Goal: Information Seeking & Learning: Learn about a topic

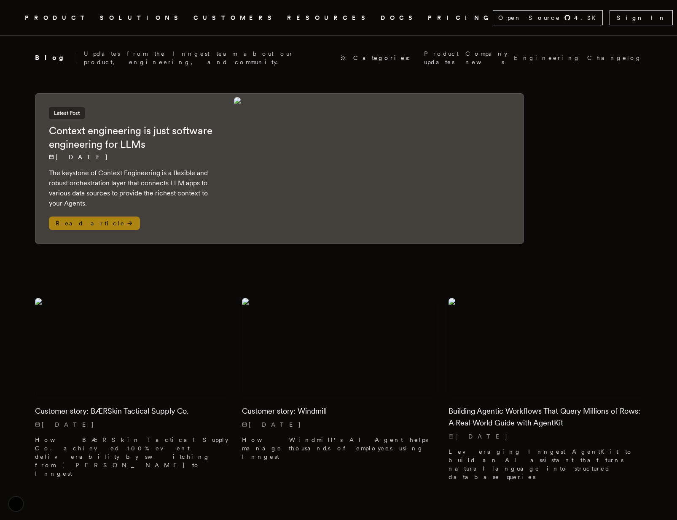
click at [374, 177] on img at bounding box center [377, 168] width 286 height 143
click at [293, 185] on img at bounding box center [377, 168] width 286 height 143
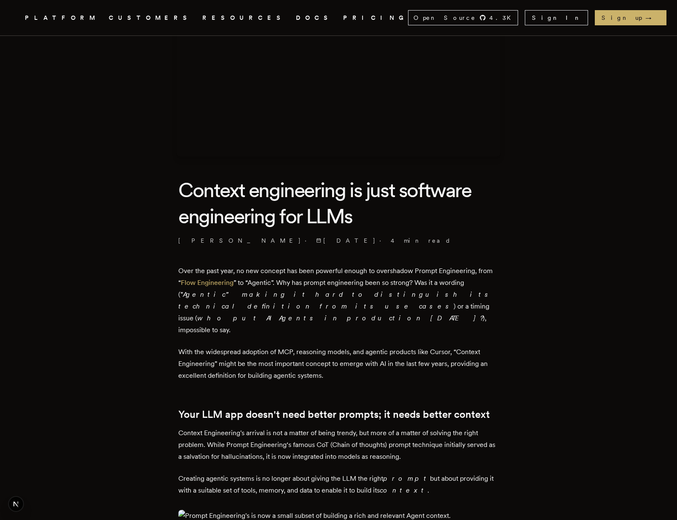
scroll to position [100, 0]
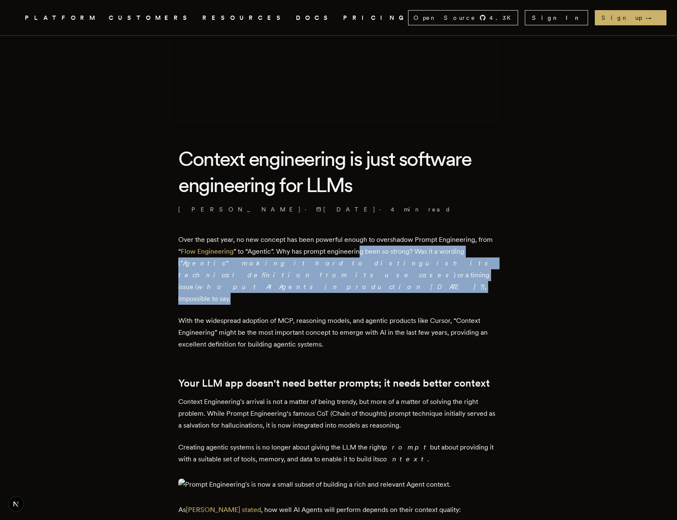
drag, startPoint x: 361, startPoint y: 256, endPoint x: 389, endPoint y: 276, distance: 34.5
click at [389, 276] on p "Over the past year, no new concept has been powerful enough to overshadow Promp…" at bounding box center [338, 269] width 320 height 71
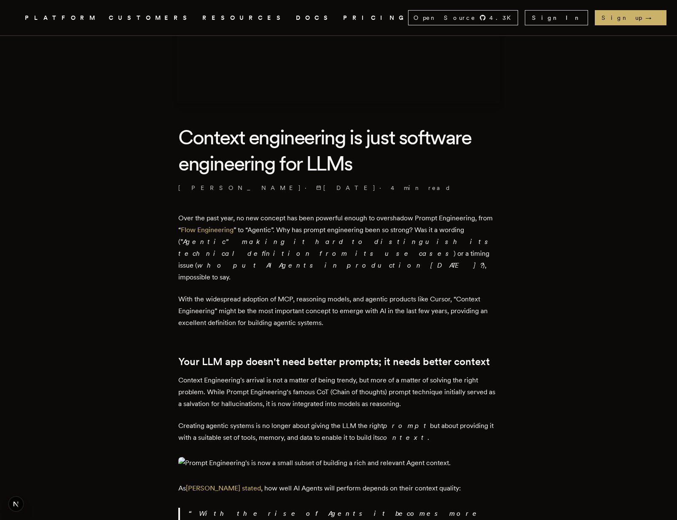
scroll to position [121, 0]
click at [160, 16] on link "CUSTOMERS" at bounding box center [150, 18] width 83 height 11
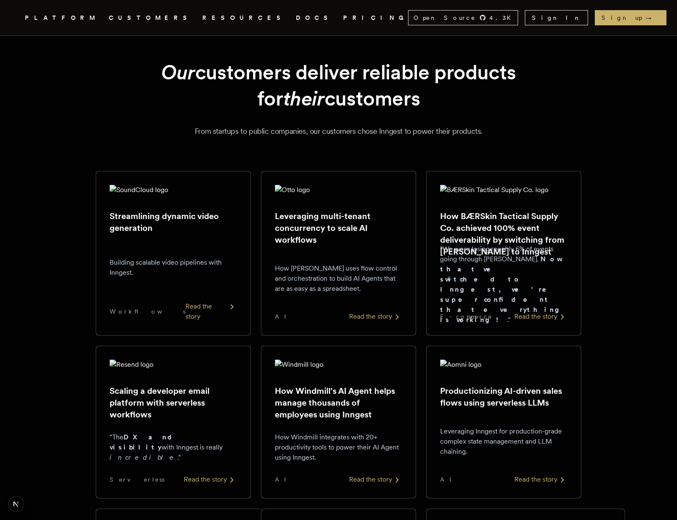
scroll to position [13, 0]
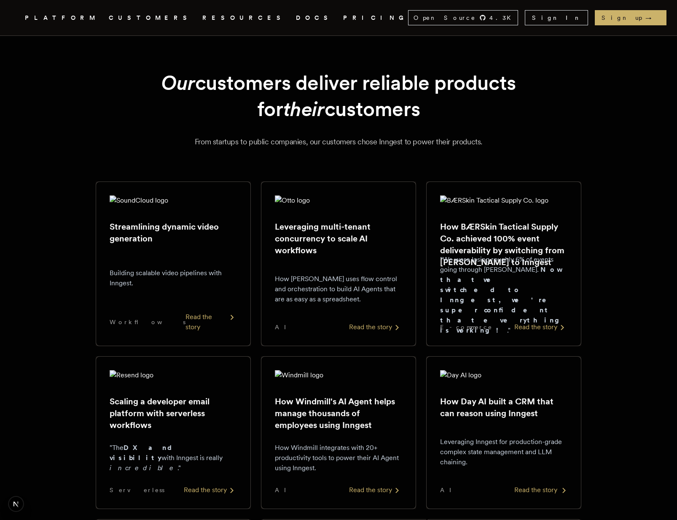
click at [537, 491] on div "Read the story" at bounding box center [540, 490] width 53 height 10
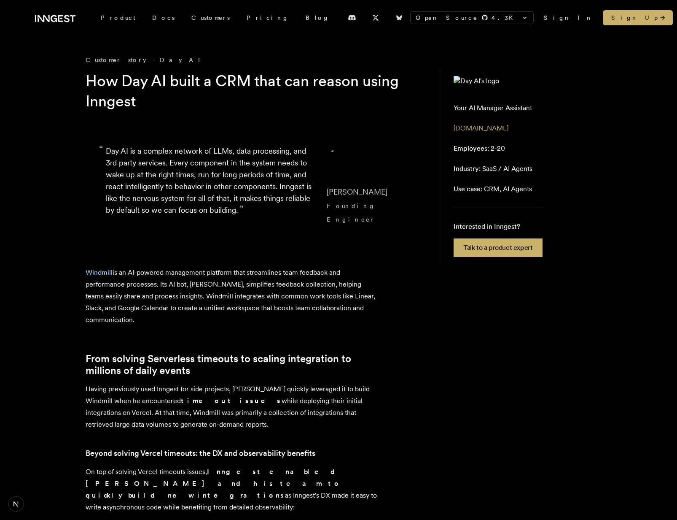
click at [541, 109] on aside "Your AI Manager Assistant gowindmill.com Employees: 2-20 Industry: SaaS / AI Ag…" at bounding box center [516, 166] width 152 height 194
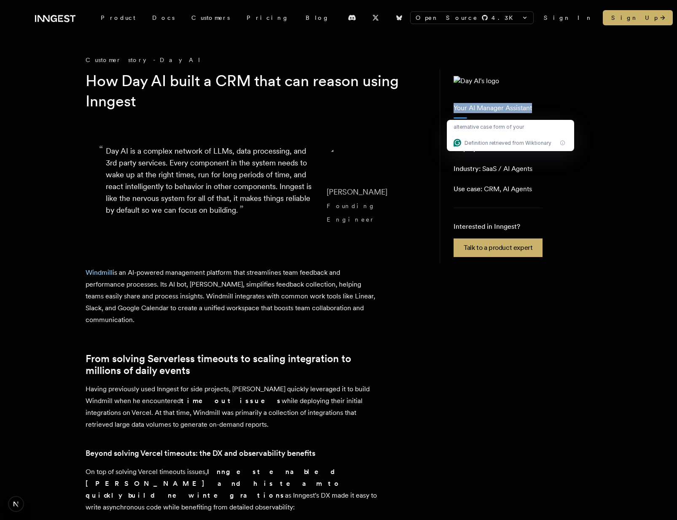
click at [555, 110] on aside "Your AI Manager Assistant gowindmill.com Employees: 2-20 Industry: SaaS / AI Ag…" at bounding box center [516, 166] width 152 height 194
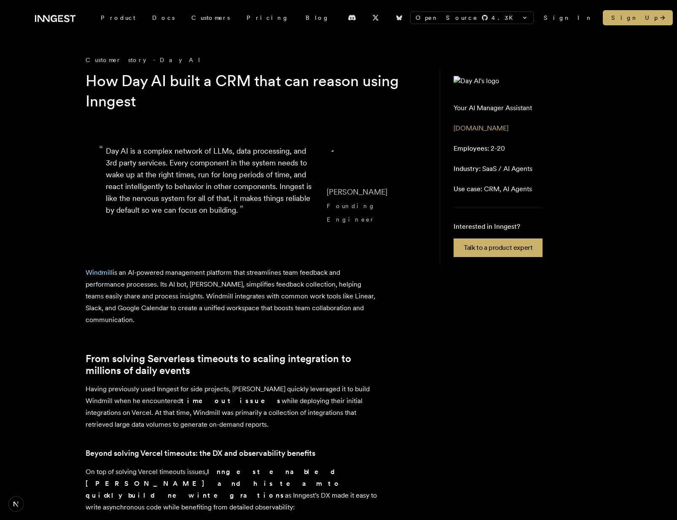
click at [555, 110] on aside "Your AI Manager Assistant gowindmill.com Employees: 2-20 Industry: SaaS / AI Ag…" at bounding box center [516, 166] width 152 height 194
click at [565, 110] on aside "Your AI Manager Assistant gowindmill.com Employees: 2-20 Industry: SaaS / AI Ag…" at bounding box center [516, 166] width 152 height 194
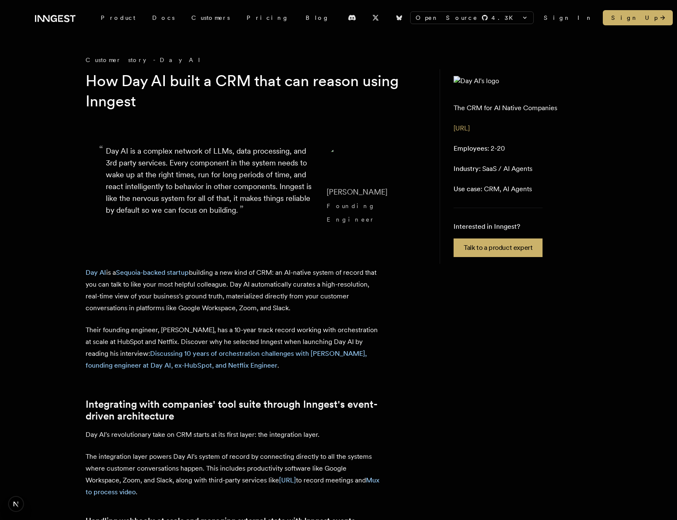
click at [522, 143] on aside "The CRM for AI Native Companies [URL] Employees: 2-20 Industry: SaaS / AI Agent…" at bounding box center [516, 166] width 152 height 194
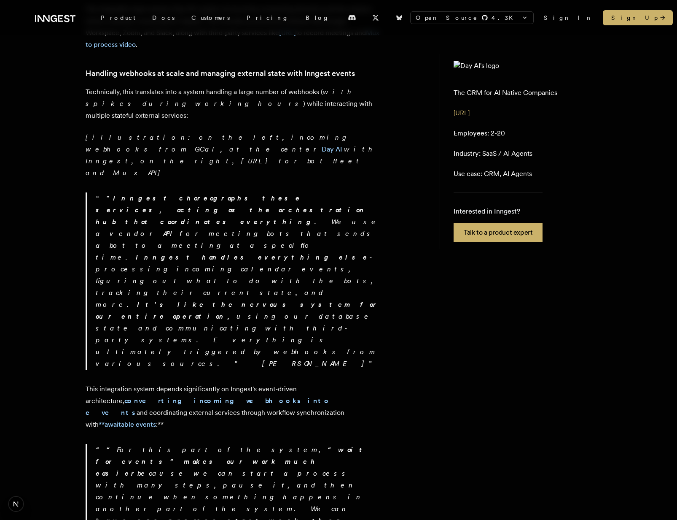
scroll to position [267, 0]
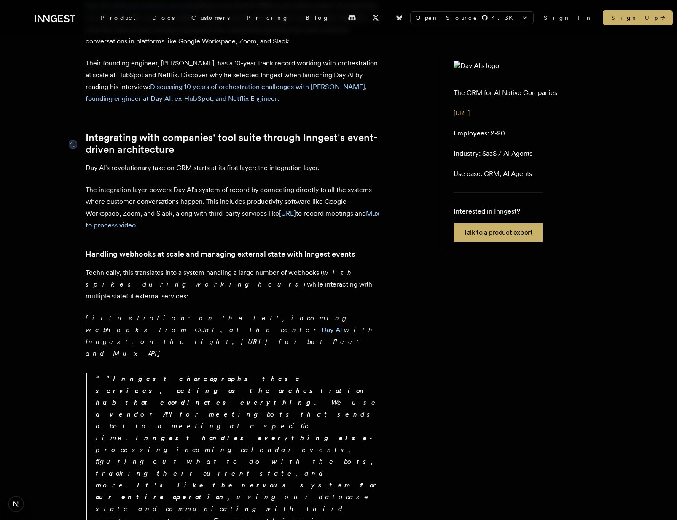
click at [272, 140] on link "Integrating with companies' tool suite through Inngest's event-driven architect…" at bounding box center [233, 144] width 295 height 24
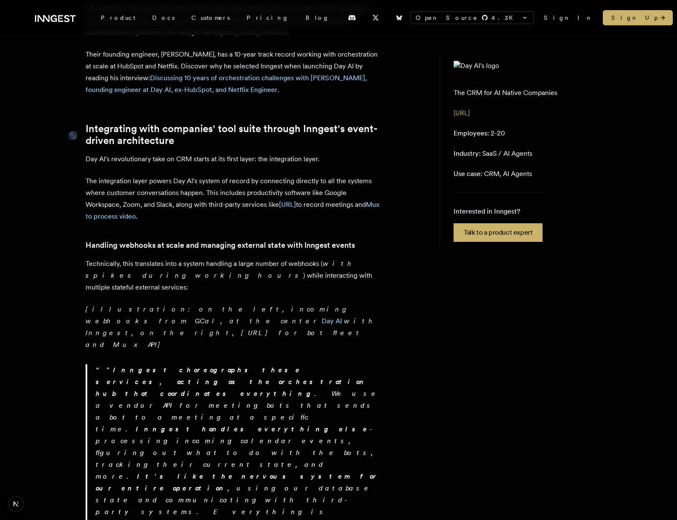
scroll to position [213, 0]
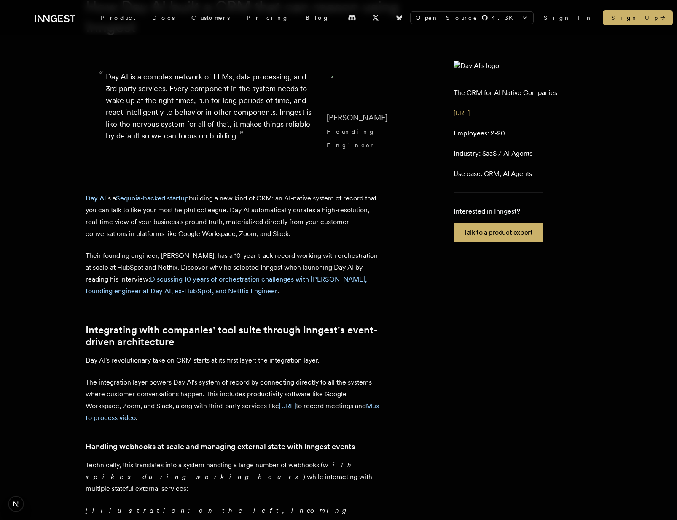
scroll to position [0, 0]
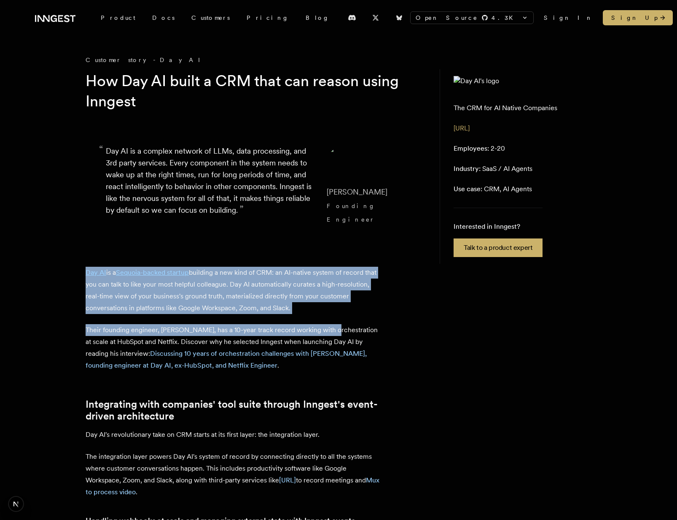
drag, startPoint x: 86, startPoint y: 246, endPoint x: 332, endPoint y: 315, distance: 255.8
click at [347, 301] on p "Day AI is a Sequoia-backed startup building a new kind of CRM: an AI-native sys…" at bounding box center [233, 290] width 295 height 47
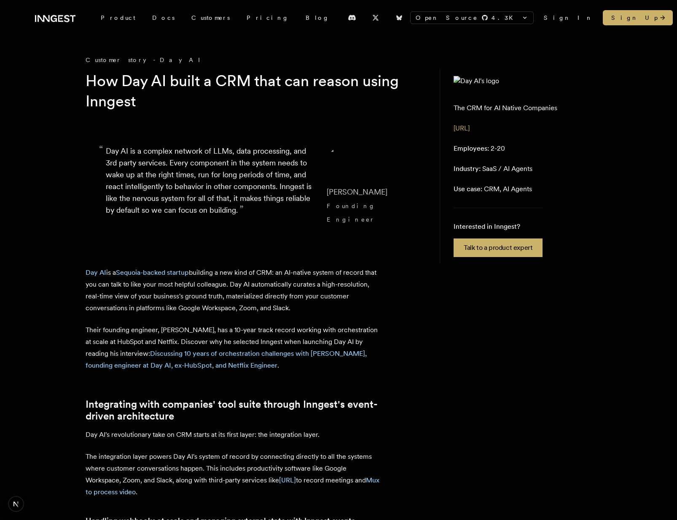
drag, startPoint x: 337, startPoint y: 301, endPoint x: 357, endPoint y: 252, distance: 52.4
click at [227, 325] on p "Their founding engineer, Erik Munson, has a 10-year track record working with o…" at bounding box center [233, 347] width 295 height 47
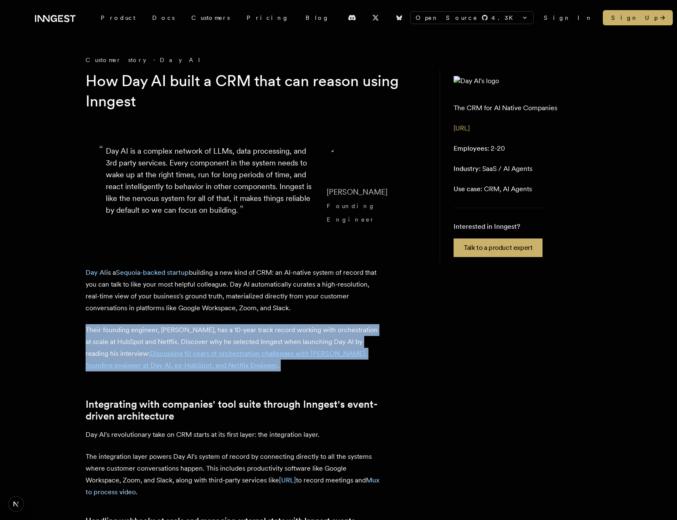
drag, startPoint x: 178, startPoint y: 309, endPoint x: 325, endPoint y: 375, distance: 161.8
drag, startPoint x: 323, startPoint y: 367, endPoint x: 363, endPoint y: 310, distance: 70.2
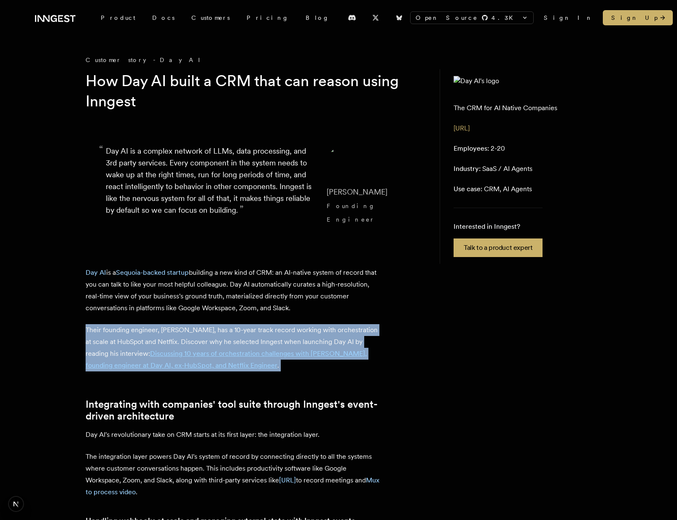
drag, startPoint x: 331, startPoint y: 310, endPoint x: 331, endPoint y: 365, distance: 55.2
drag, startPoint x: 345, startPoint y: 359, endPoint x: 367, endPoint y: 309, distance: 55.2
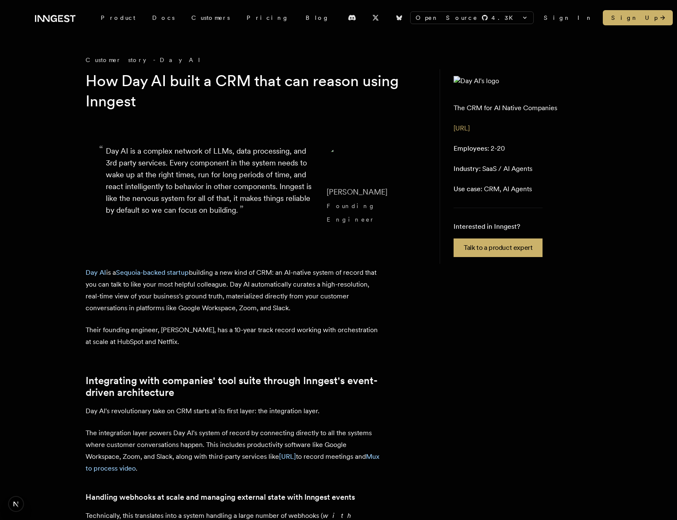
click at [358, 205] on span "Founding Engineer" at bounding box center [351, 212] width 49 height 20
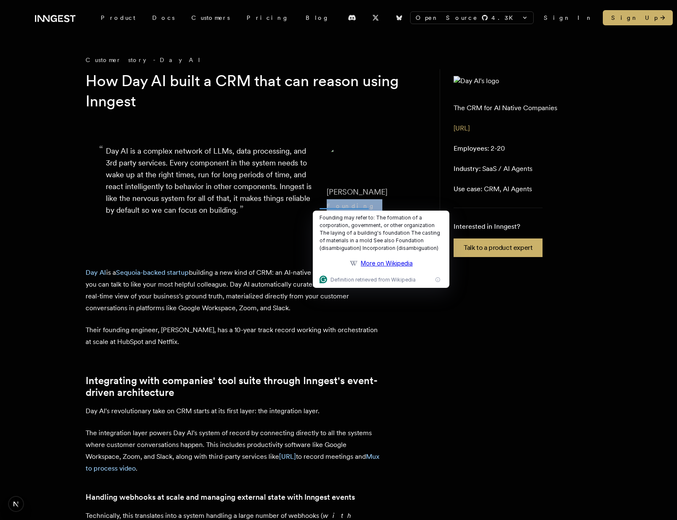
click at [365, 205] on span "Founding Engineer" at bounding box center [351, 212] width 49 height 20
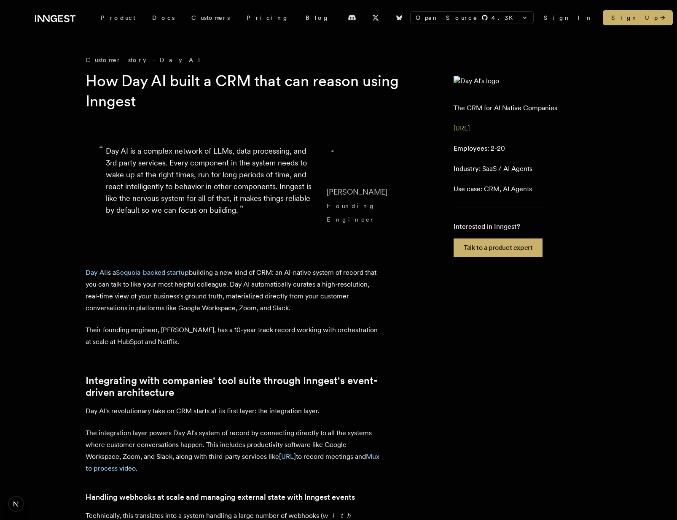
click at [365, 205] on span "Founding Engineer" at bounding box center [351, 212] width 49 height 20
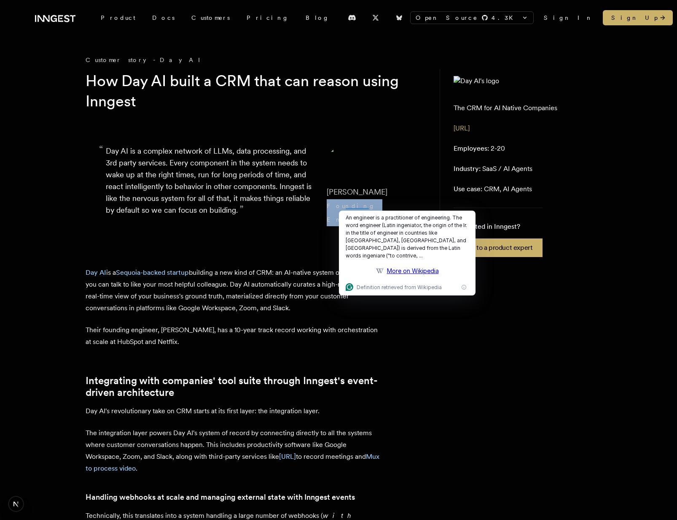
click at [383, 192] on cite "Erik Munson Founding Engineer" at bounding box center [365, 206] width 76 height 40
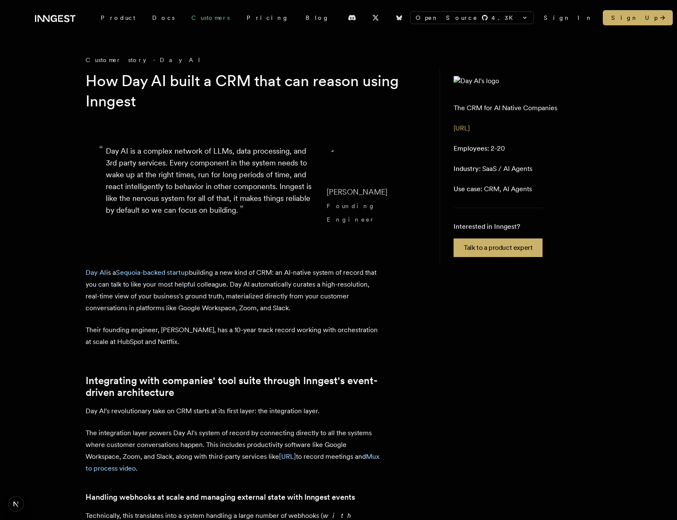
click at [183, 10] on link "Customers" at bounding box center [210, 17] width 55 height 15
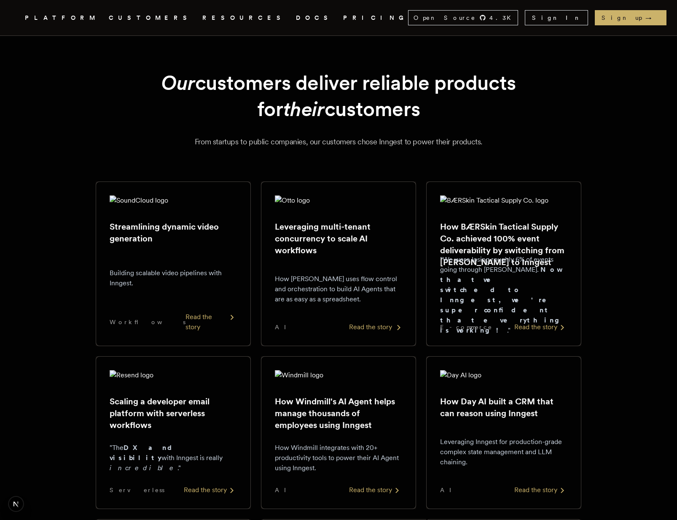
click at [352, 221] on h2 "Leveraging multi-tenant concurrency to scale AI workflows" at bounding box center [338, 238] width 127 height 35
click at [498, 223] on h2 "How BÆRSkin Tactical Supply Co. achieved 100% event deliverability by switching…" at bounding box center [503, 244] width 127 height 47
click at [363, 433] on div "How Windmill's AI Agent helps manage thousands of employees using Inngest How W…" at bounding box center [338, 432] width 127 height 125
click at [495, 423] on div "How Day AI built a CRM that can reason using Inngest Leveraging Inngest for pro…" at bounding box center [503, 432] width 127 height 125
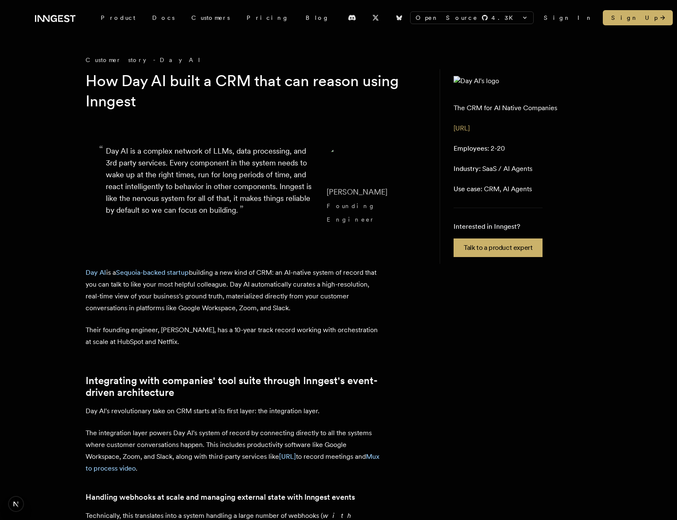
click at [239, 97] on h1 "How Day AI built a CRM that can reason using Inngest" at bounding box center [248, 91] width 324 height 40
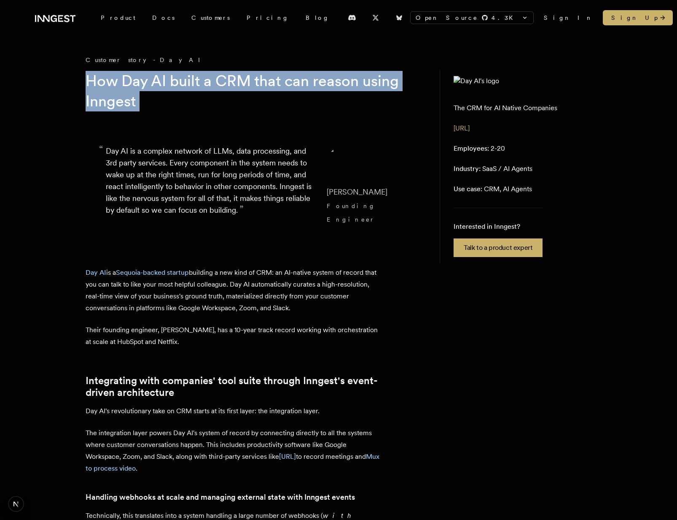
click at [239, 97] on h1 "How Day AI built a CRM that can reason using Inngest" at bounding box center [248, 91] width 324 height 40
click at [223, 99] on h1 "How Day AI built a CRM that can reason using Inngest" at bounding box center [248, 91] width 324 height 40
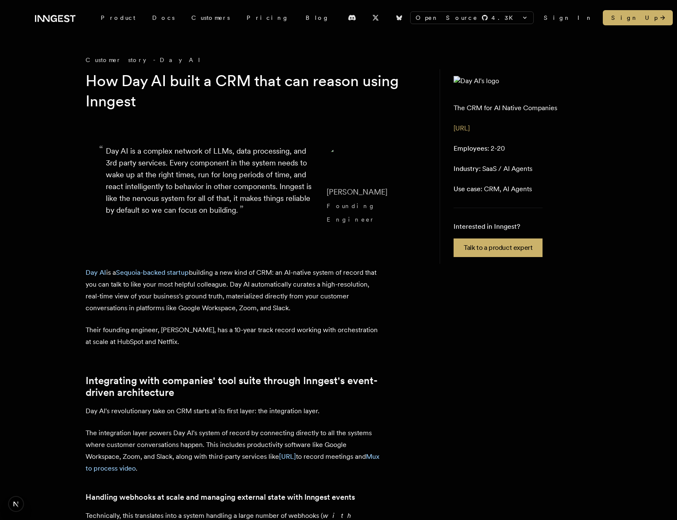
click at [223, 99] on h1 "How Day AI built a CRM that can reason using Inngest" at bounding box center [248, 91] width 324 height 40
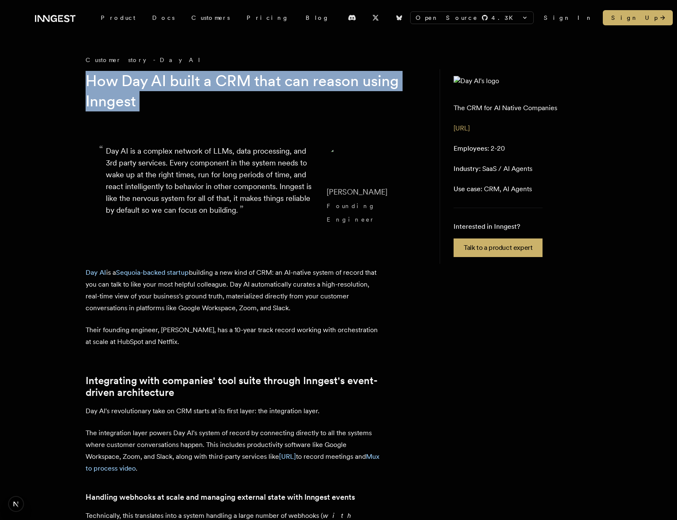
click at [246, 99] on h1 "How Day AI built a CRM that can reason using Inngest" at bounding box center [248, 91] width 324 height 40
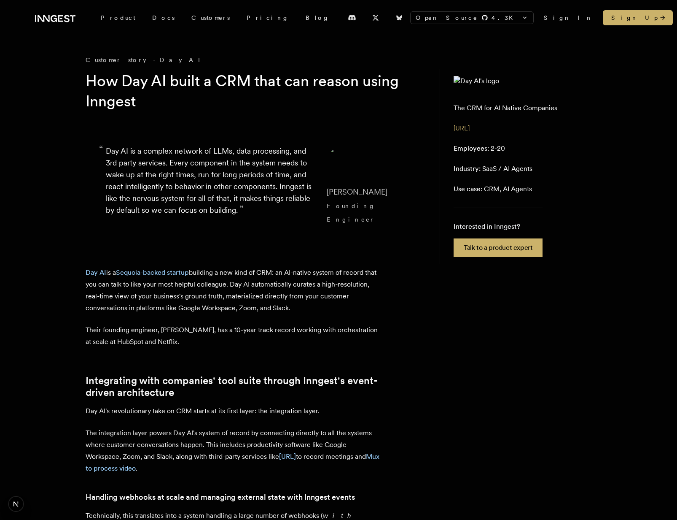
click at [246, 99] on h1 "How Day AI built a CRM that can reason using Inngest" at bounding box center [248, 91] width 324 height 40
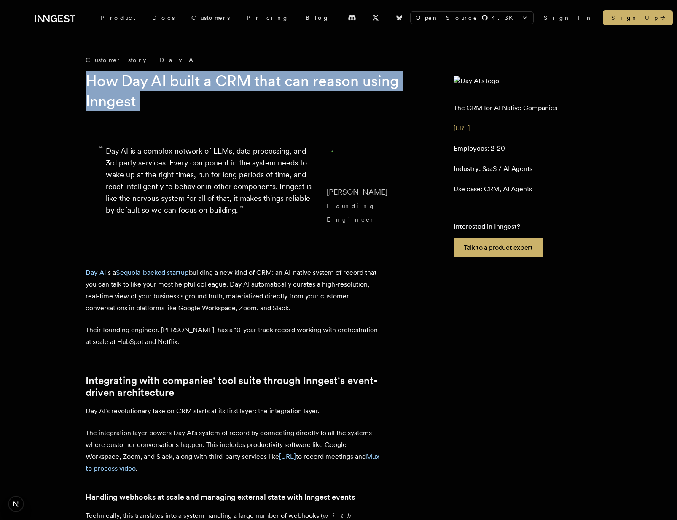
click at [272, 98] on h1 "How Day AI built a CRM that can reason using Inngest" at bounding box center [248, 91] width 324 height 40
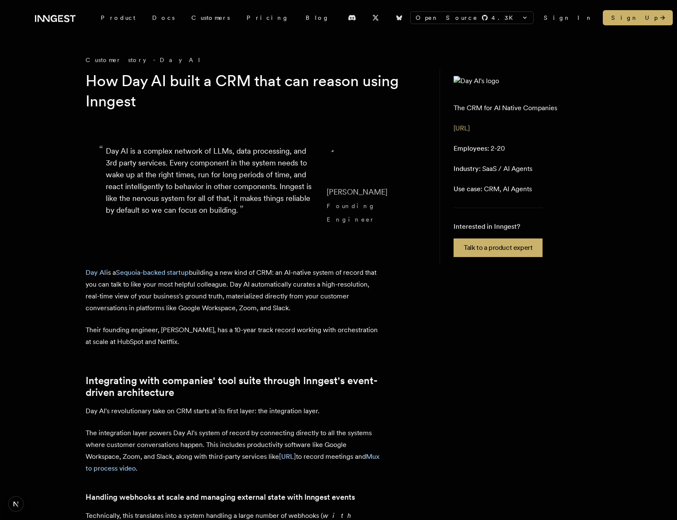
click at [272, 98] on h1 "How Day AI built a CRM that can reason using Inngest" at bounding box center [248, 91] width 324 height 40
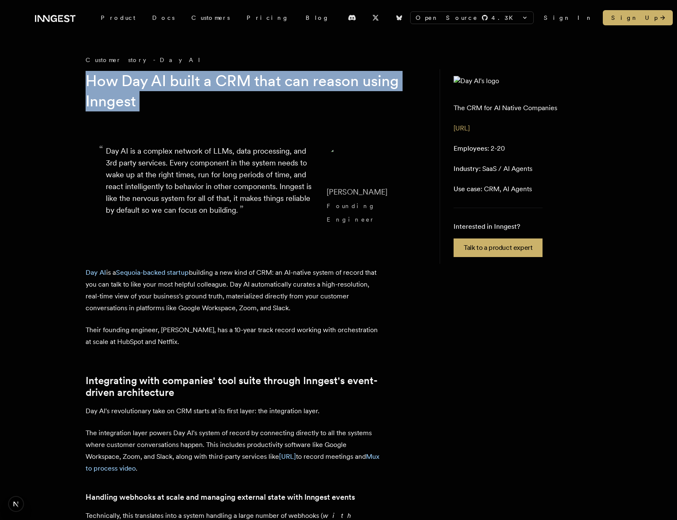
click at [298, 98] on h1 "How Day AI built a CRM that can reason using Inngest" at bounding box center [248, 91] width 324 height 40
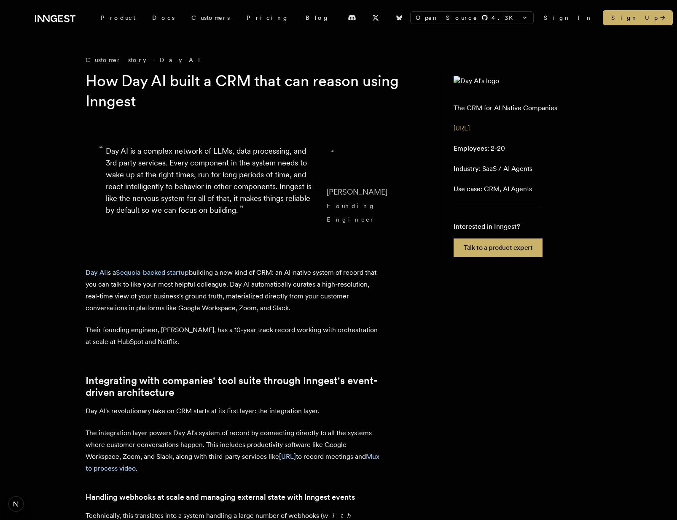
click at [298, 98] on h1 "How Day AI built a CRM that can reason using Inngest" at bounding box center [248, 91] width 324 height 40
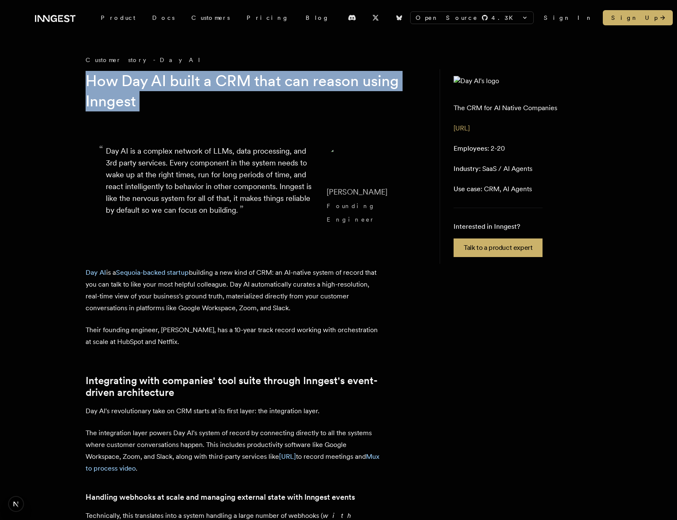
click at [298, 98] on h1 "How Day AI built a CRM that can reason using Inngest" at bounding box center [248, 91] width 324 height 40
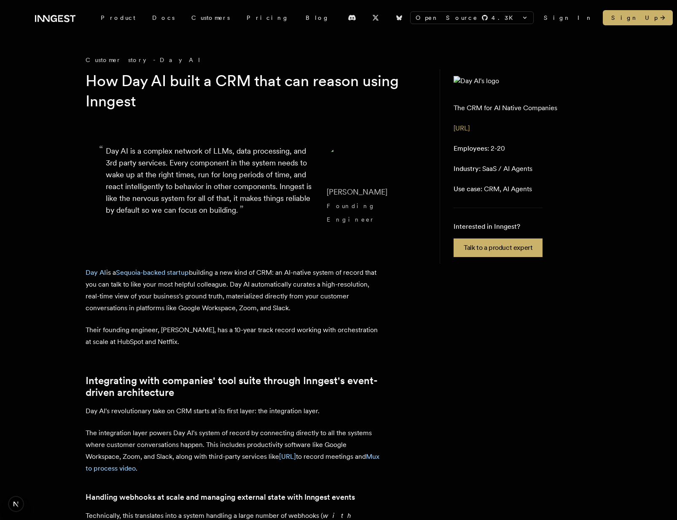
click at [298, 98] on h1 "How Day AI built a CRM that can reason using Inngest" at bounding box center [248, 91] width 324 height 40
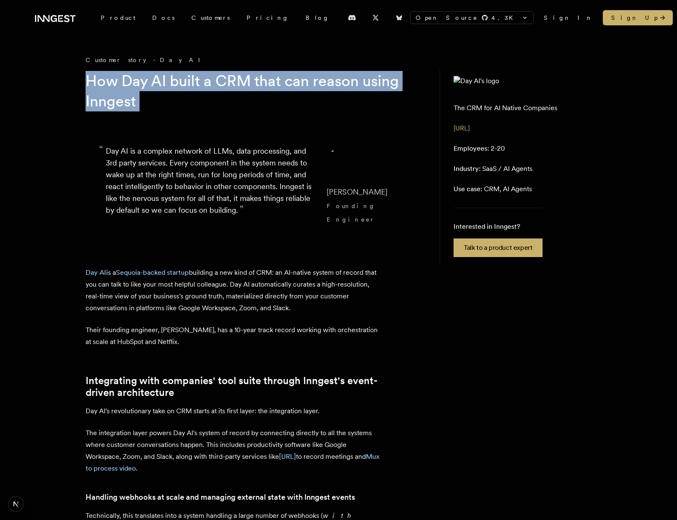
click at [230, 105] on h1 "How Day AI built a CRM that can reason using Inngest" at bounding box center [248, 91] width 324 height 40
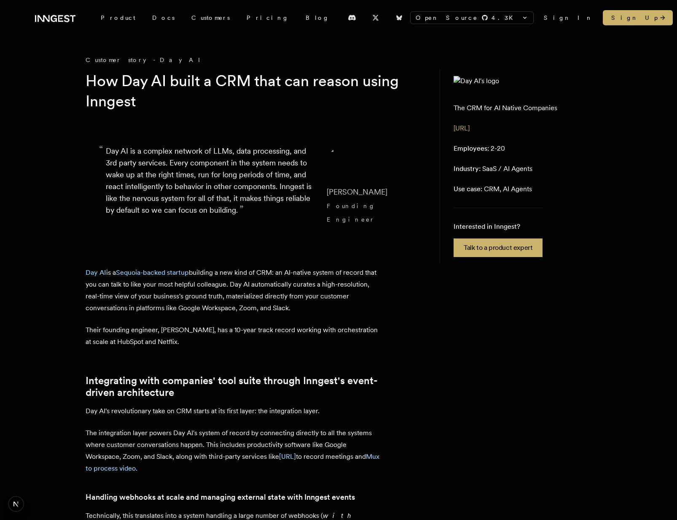
click at [236, 270] on p "Day AI is a Sequoia-backed startup building a new kind of CRM: an AI-native sys…" at bounding box center [233, 290] width 295 height 47
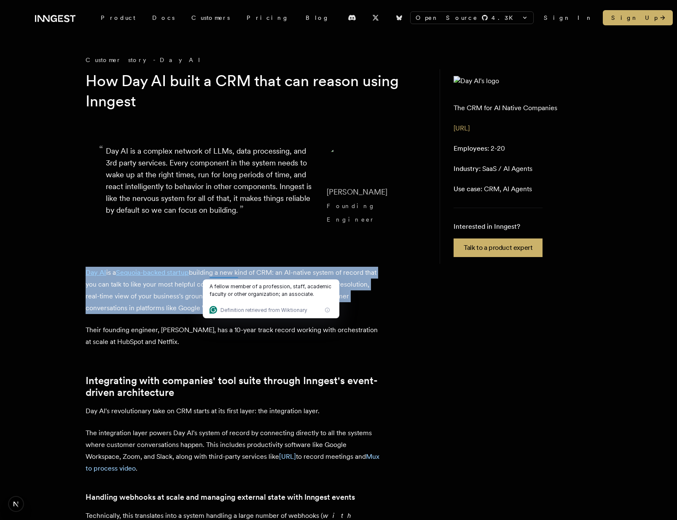
click at [188, 285] on p "Day AI is a Sequoia-backed startup building a new kind of CRM: an AI-native sys…" at bounding box center [233, 290] width 295 height 47
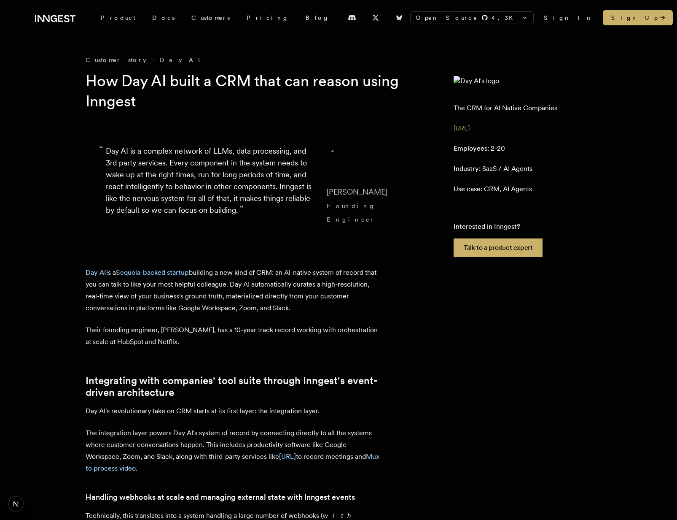
click at [357, 275] on p "Day AI is a Sequoia-backed startup building a new kind of CRM: an AI-native sys…" at bounding box center [233, 290] width 295 height 47
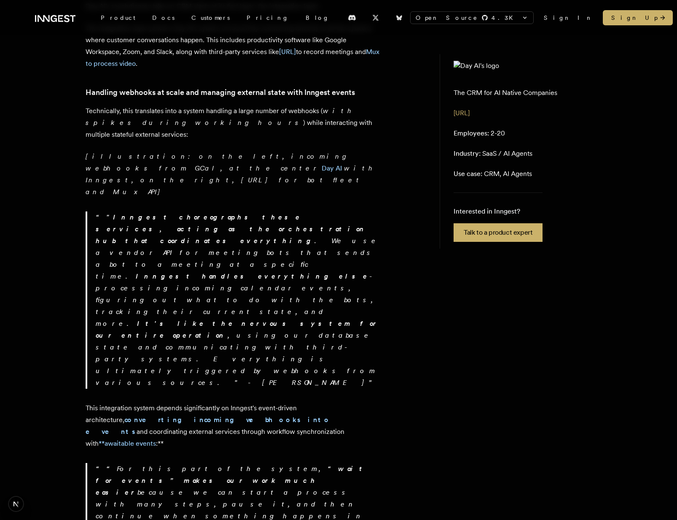
scroll to position [405, 0]
drag, startPoint x: 225, startPoint y: 290, endPoint x: 234, endPoint y: 290, distance: 9.3
click at [234, 401] on p "This integration system depends significantly on Inngest's event-driven archite…" at bounding box center [233, 424] width 295 height 47
copy p "**"
drag, startPoint x: 269, startPoint y: 299, endPoint x: 172, endPoint y: 287, distance: 98.2
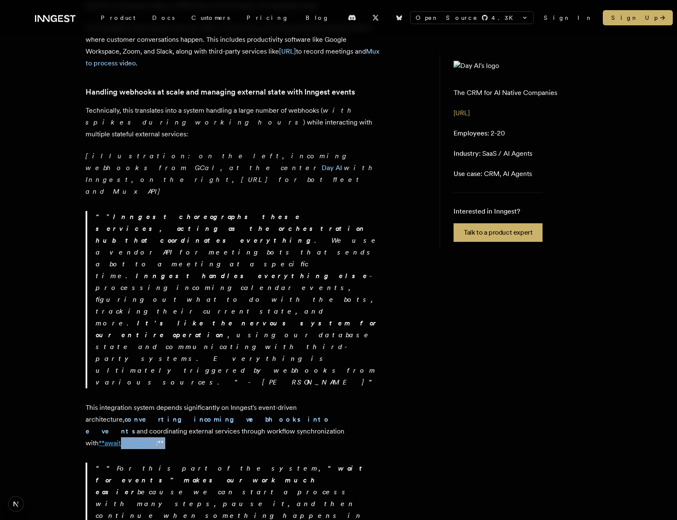
copy div "able events :**"
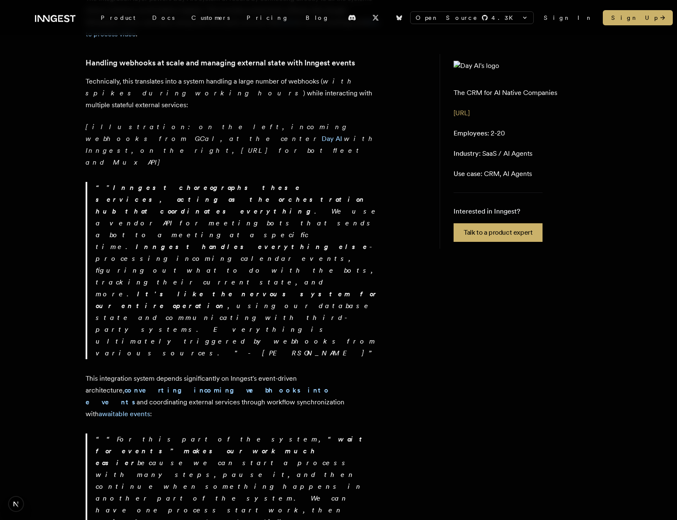
scroll to position [435, 0]
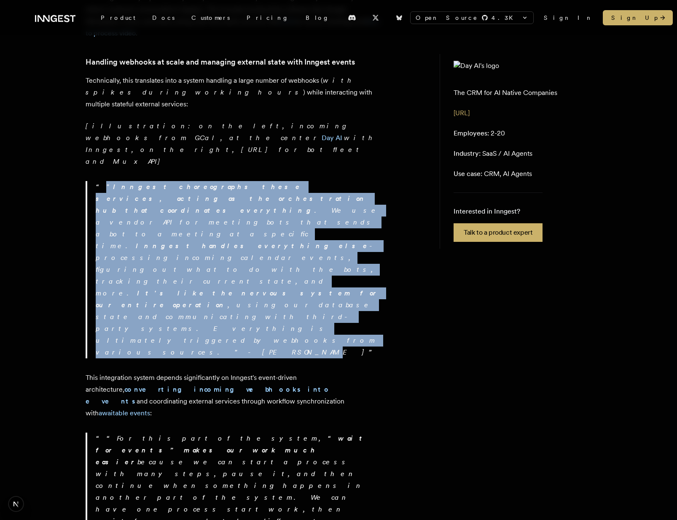
drag, startPoint x: 236, startPoint y: 128, endPoint x: 237, endPoint y: 207, distance: 78.9
click at [237, 207] on p "" Inngest choreographs these services, acting as the orchestration hub that coo…" at bounding box center [238, 269] width 285 height 177
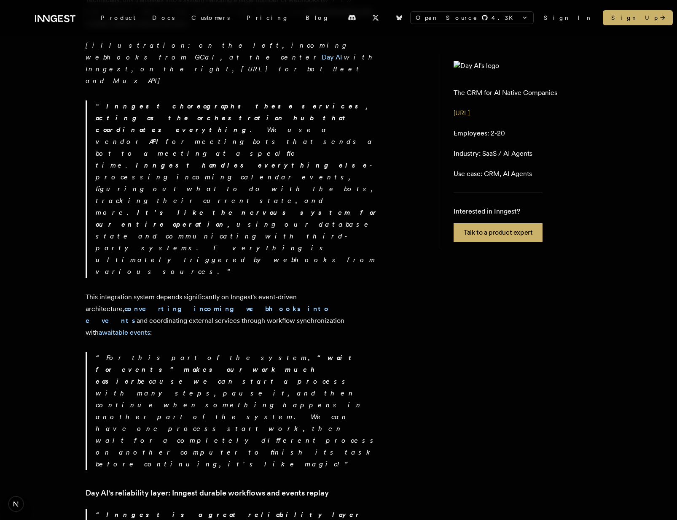
scroll to position [523, 0]
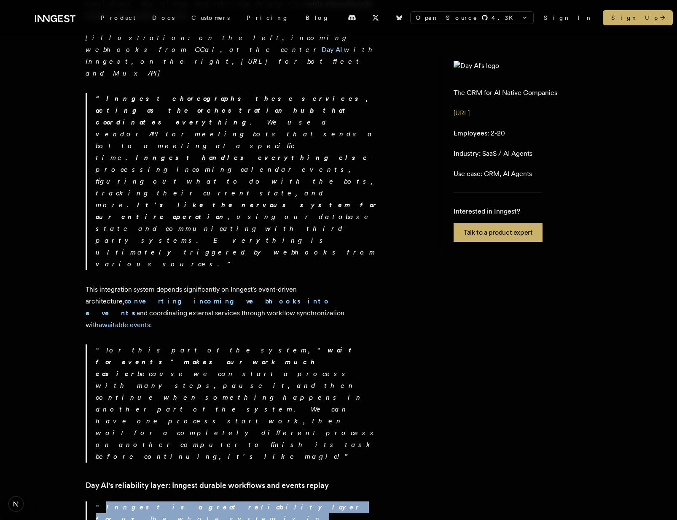
drag, startPoint x: 83, startPoint y: 274, endPoint x: 311, endPoint y: 300, distance: 229.3
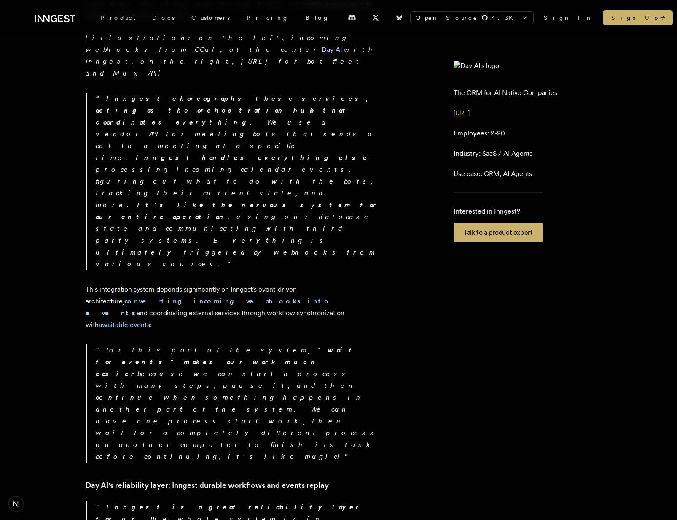
drag, startPoint x: 341, startPoint y: 308, endPoint x: 353, endPoint y: 261, distance: 48.5
drag, startPoint x: 334, startPoint y: 259, endPoint x: 350, endPoint y: 310, distance: 54.2
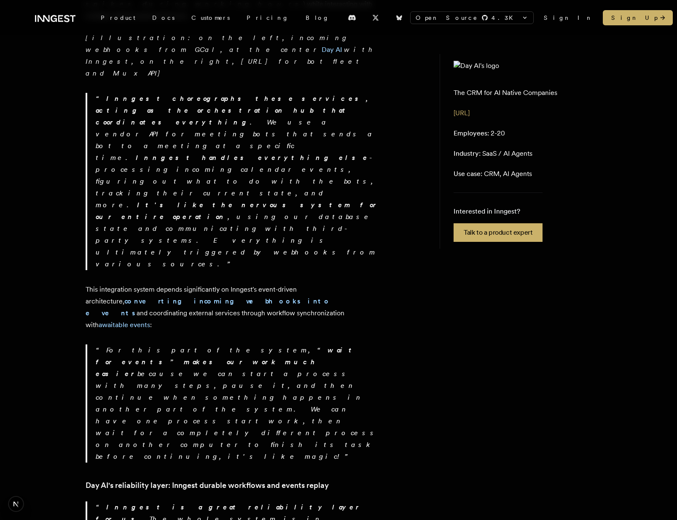
drag, startPoint x: 350, startPoint y: 310, endPoint x: 355, endPoint y: 269, distance: 41.2
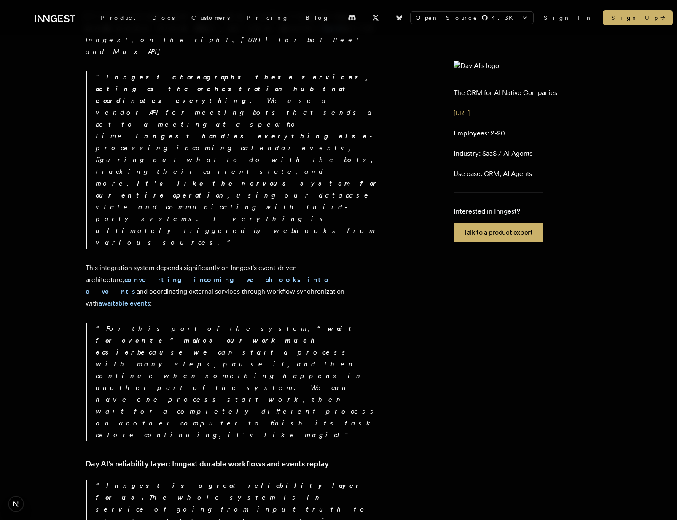
scroll to position [548, 0]
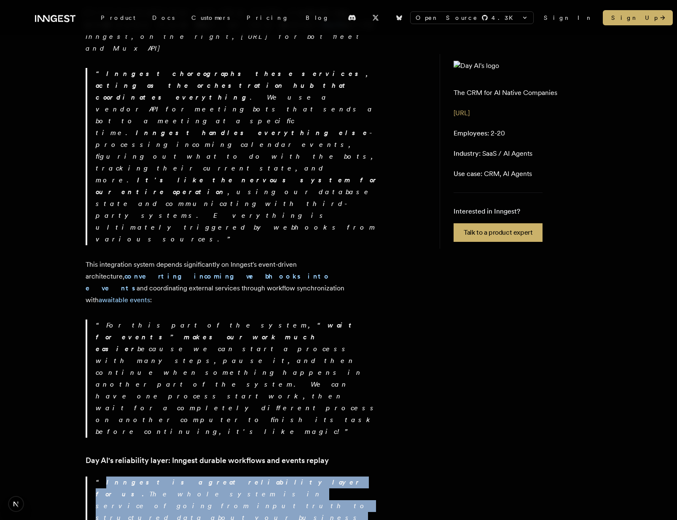
drag, startPoint x: 353, startPoint y: 296, endPoint x: 356, endPoint y: 240, distance: 56.6
drag, startPoint x: 350, startPoint y: 239, endPoint x: 352, endPoint y: 293, distance: 54.0
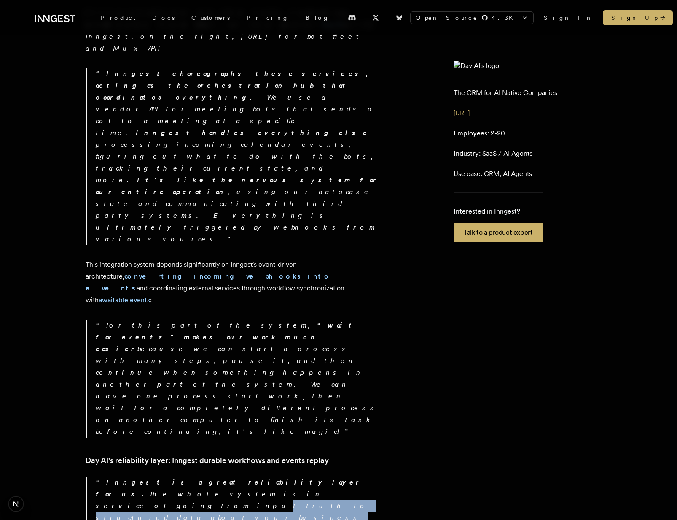
drag, startPoint x: 352, startPoint y: 293, endPoint x: 364, endPoint y: 245, distance: 49.5
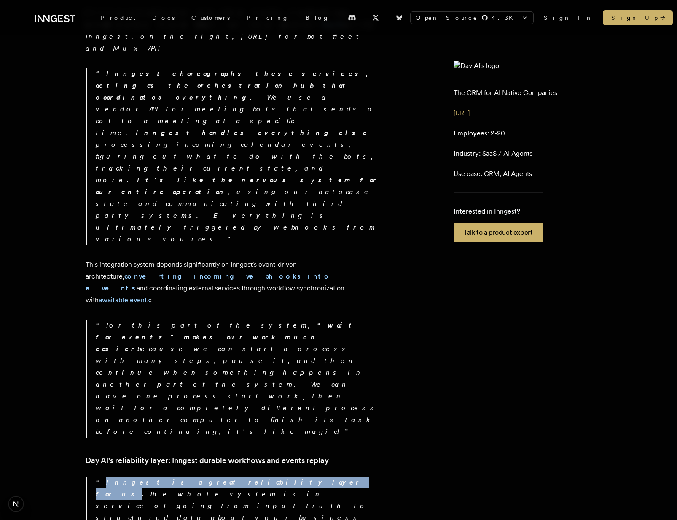
drag, startPoint x: 99, startPoint y: 248, endPoint x: 216, endPoint y: 245, distance: 116.9
click at [216, 478] on strong "Inngest is a great reliability layer for us." at bounding box center [229, 488] width 267 height 20
copy strong "Inngest is a great reliability layer for us"
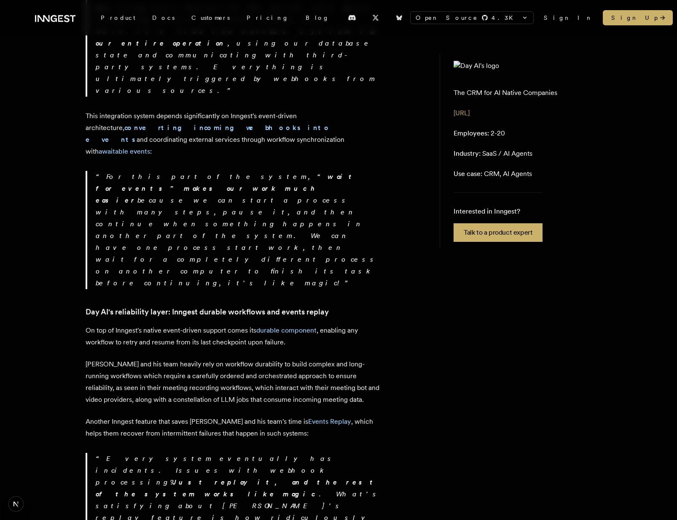
scroll to position [697, 0]
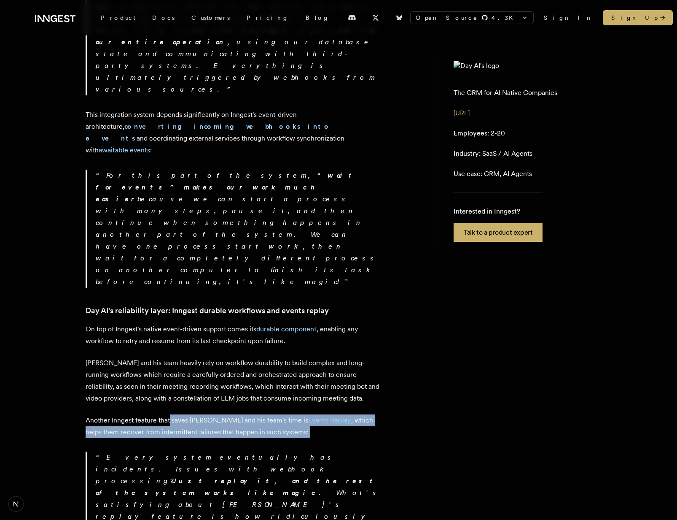
drag, startPoint x: 170, startPoint y: 184, endPoint x: 280, endPoint y: 205, distance: 111.7
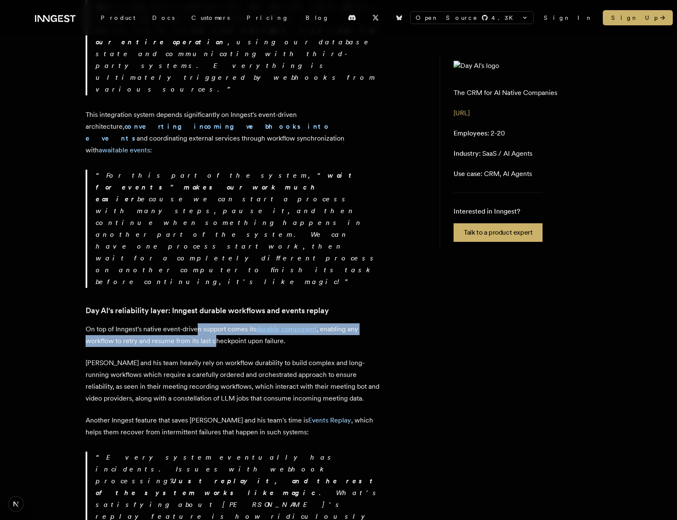
drag, startPoint x: 197, startPoint y: 93, endPoint x: 216, endPoint y: 109, distance: 25.5
click at [216, 323] on p "On top of Inngest's native event-driven support comes its durable component , e…" at bounding box center [233, 335] width 295 height 24
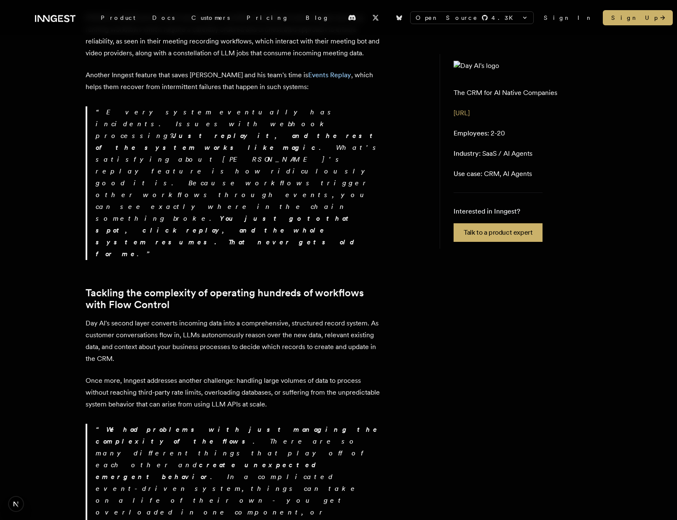
scroll to position [1049, 0]
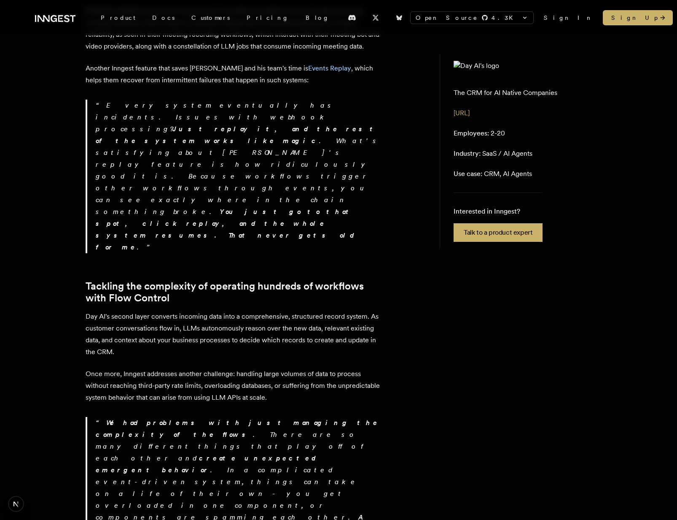
drag, startPoint x: 59, startPoint y: 193, endPoint x: 300, endPoint y: 197, distance: 240.4
click at [299, 197] on div "Customer story - Day AI How Day AI built a CRM that can reason using Inngest “ …" at bounding box center [338, 253] width 675 height 2495
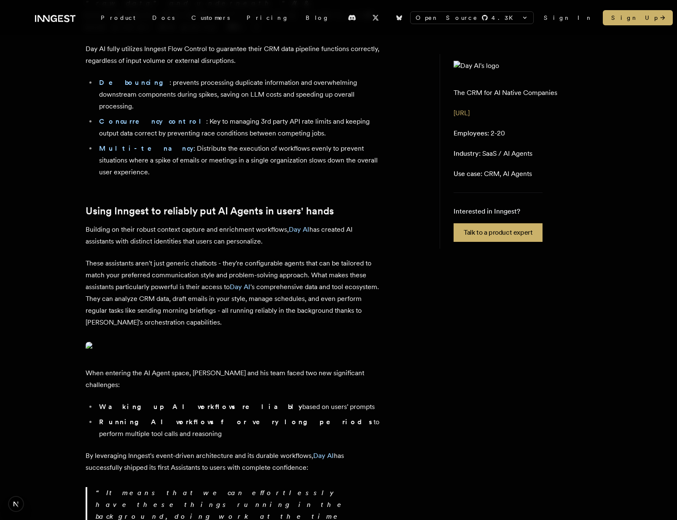
scroll to position [279, 0]
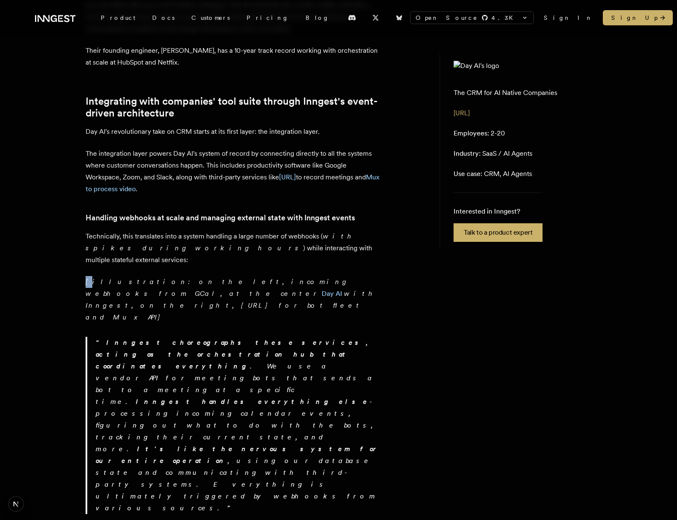
drag, startPoint x: 334, startPoint y: 275, endPoint x: 356, endPoint y: 252, distance: 32.2
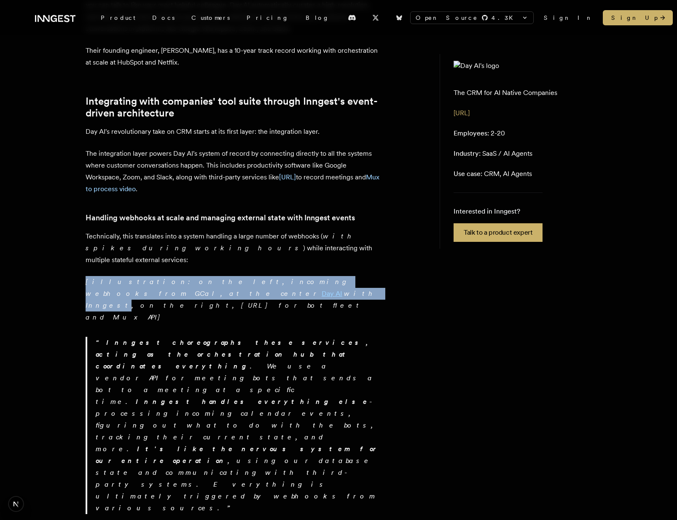
drag, startPoint x: 347, startPoint y: 251, endPoint x: 348, endPoint y: 260, distance: 8.9
drag, startPoint x: 338, startPoint y: 274, endPoint x: 354, endPoint y: 248, distance: 30.1
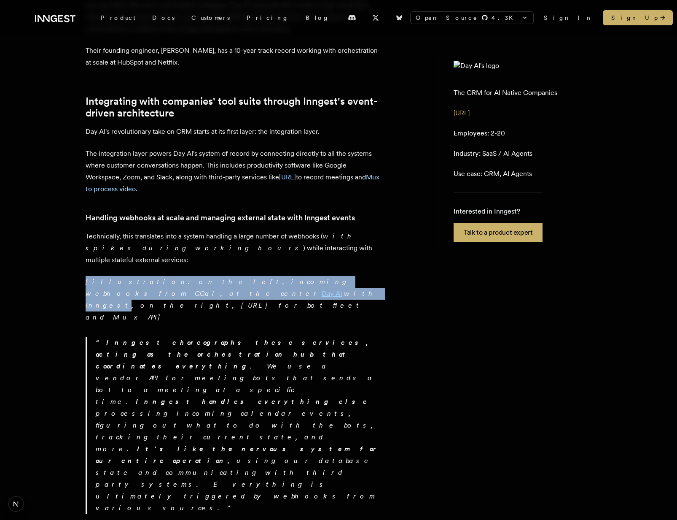
drag, startPoint x: 346, startPoint y: 248, endPoint x: 356, endPoint y: 273, distance: 27.1
click at [356, 276] on p "[illustration: on the left, incoming webhooks from GCal, at the center Day AI w…" at bounding box center [233, 299] width 295 height 47
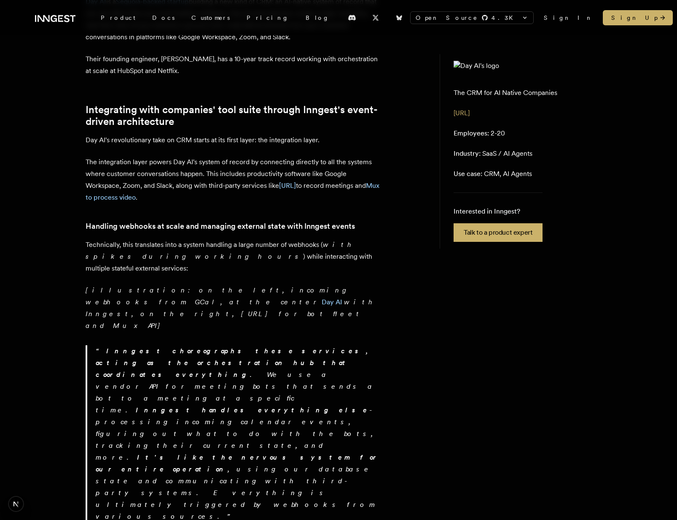
scroll to position [262, 0]
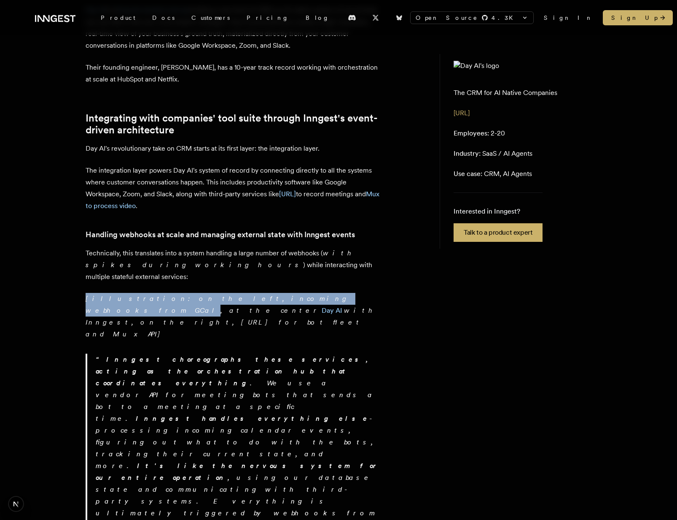
drag, startPoint x: 21, startPoint y: 267, endPoint x: 248, endPoint y: 283, distance: 227.4
click at [248, 293] on p "[illustration: on the left, incoming webhooks from GCal, at the center Day AI w…" at bounding box center [233, 316] width 295 height 47
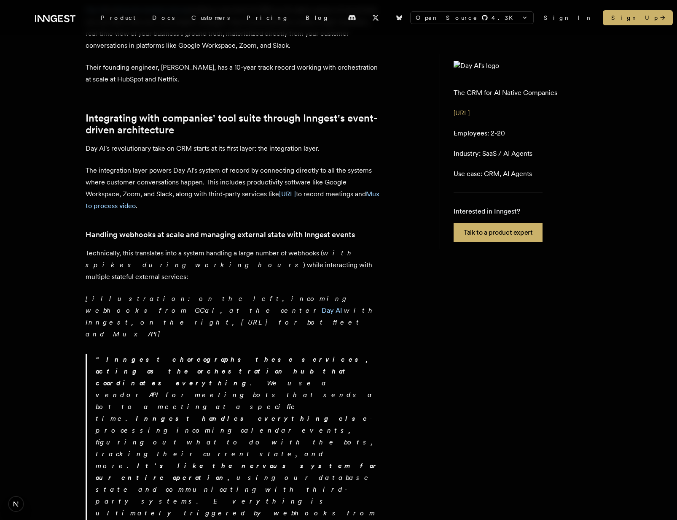
click at [248, 293] on p "[illustration: on the left, incoming webhooks from GCal, at the center Day AI w…" at bounding box center [233, 316] width 295 height 47
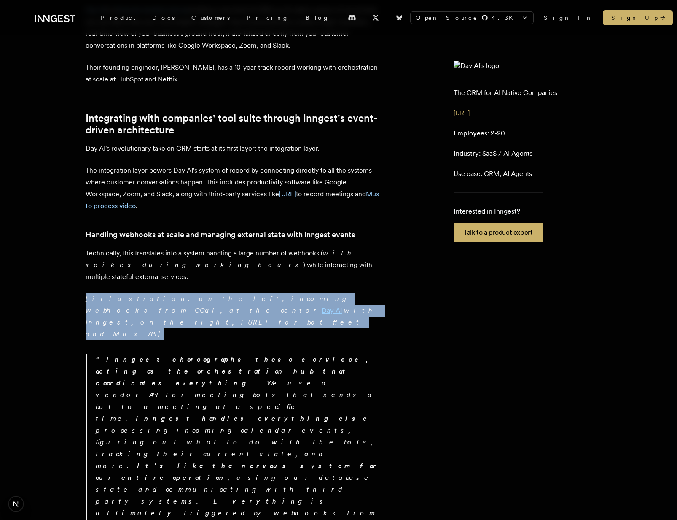
click at [234, 293] on p "[illustration: on the left, incoming webhooks from GCal, at the center Day AI w…" at bounding box center [233, 316] width 295 height 47
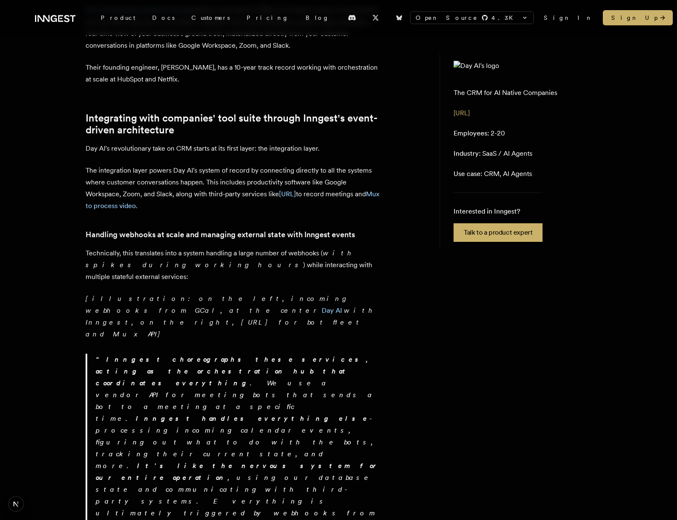
click at [234, 293] on p "[illustration: on the left, incoming webhooks from GCal, at the center Day AI w…" at bounding box center [233, 316] width 295 height 47
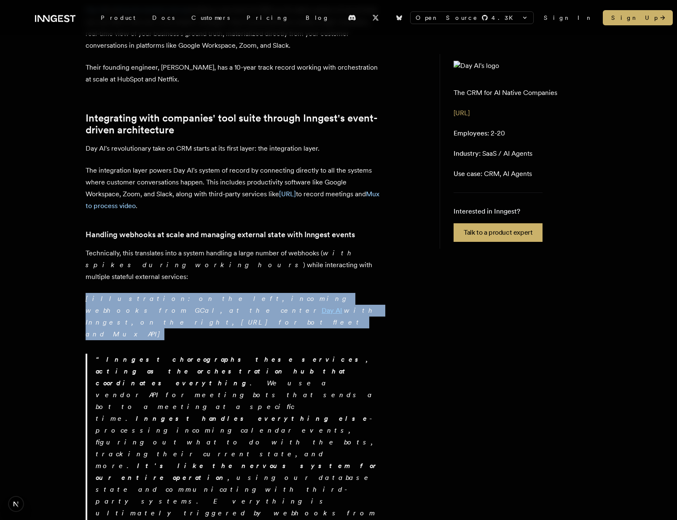
click at [246, 293] on p "[illustration: on the left, incoming webhooks from GCal, at the center Day AI w…" at bounding box center [233, 316] width 295 height 47
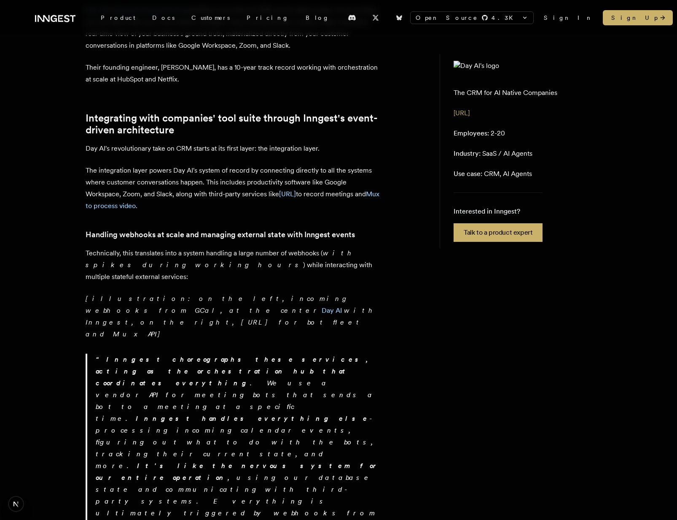
click at [246, 293] on p "[illustration: on the left, incoming webhooks from GCal, at the center Day AI w…" at bounding box center [233, 316] width 295 height 47
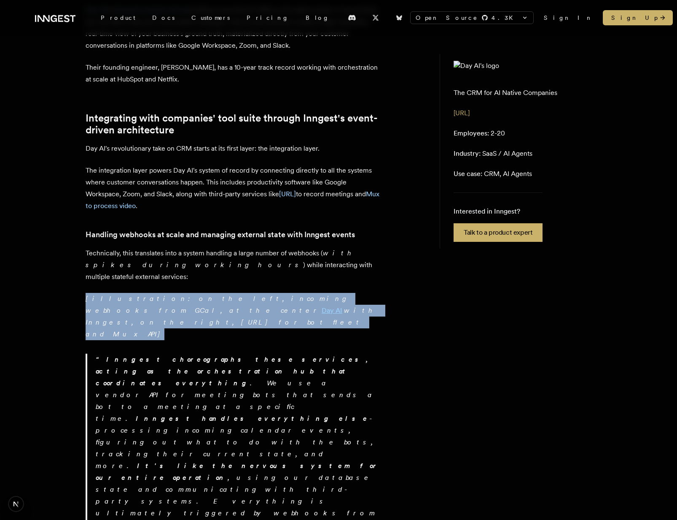
click at [267, 293] on p "[illustration: on the left, incoming webhooks from GCal, at the center Day AI w…" at bounding box center [233, 316] width 295 height 47
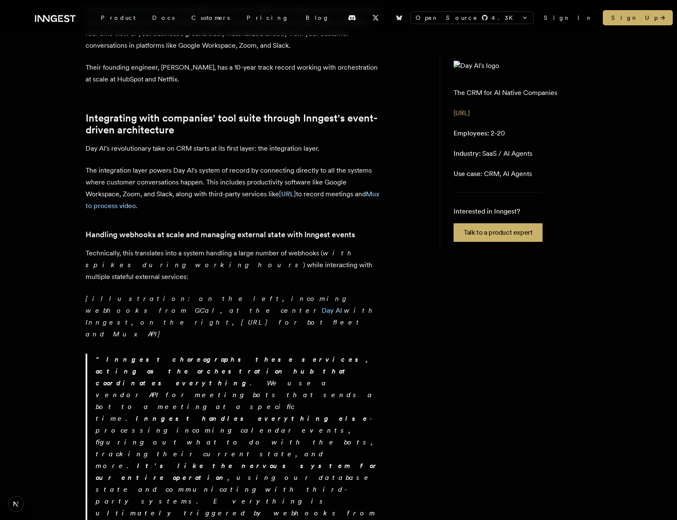
click at [267, 293] on p "[illustration: on the left, incoming webhooks from GCal, at the center Day AI w…" at bounding box center [233, 316] width 295 height 47
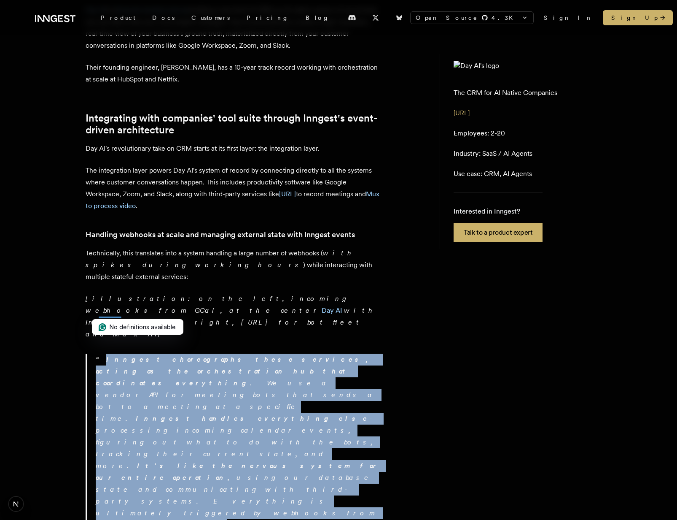
click at [327, 293] on p "[illustration: on the left, incoming webhooks from GCal, at the center Day AI w…" at bounding box center [233, 316] width 295 height 47
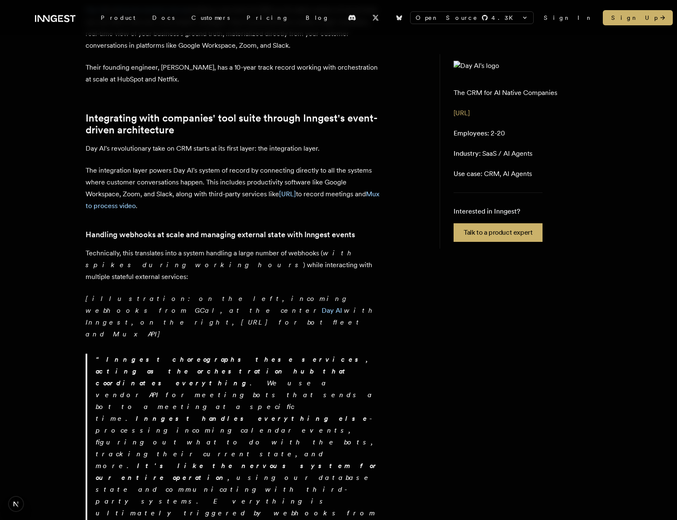
click at [327, 293] on p "[illustration: on the left, incoming webhooks from GCal, at the center Day AI w…" at bounding box center [233, 316] width 295 height 47
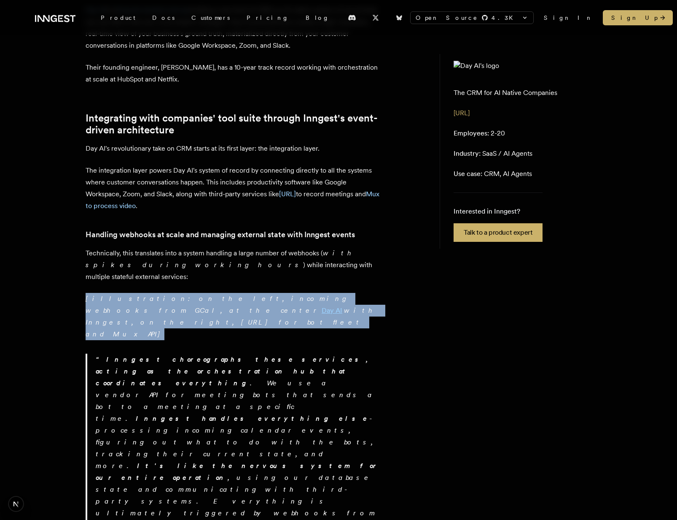
click at [345, 293] on p "[illustration: on the left, incoming webhooks from GCal, at the center Day AI w…" at bounding box center [233, 316] width 295 height 47
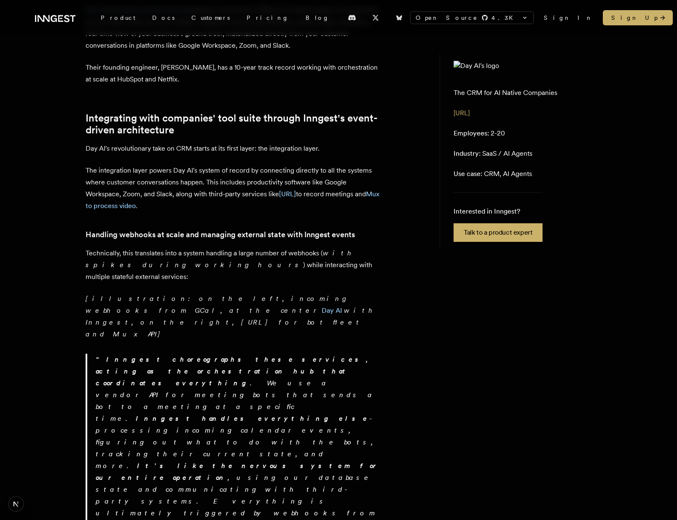
click at [345, 293] on p "[illustration: on the left, incoming webhooks from GCal, at the center Day AI w…" at bounding box center [233, 316] width 295 height 47
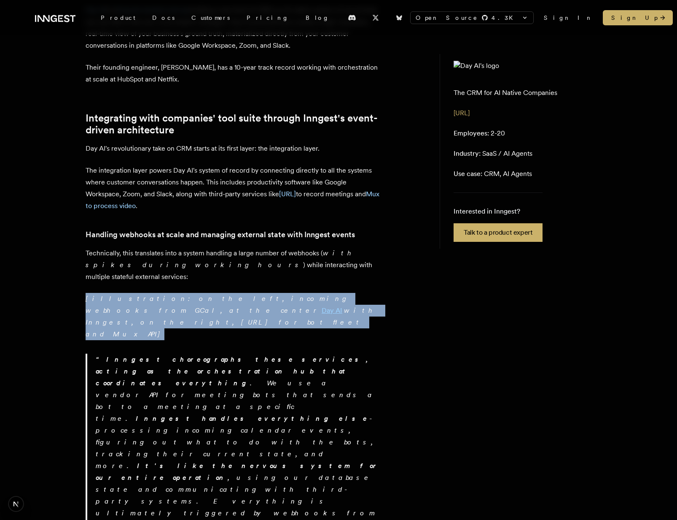
click at [345, 293] on p "[illustration: on the left, incoming webhooks from GCal, at the center Day AI w…" at bounding box center [233, 316] width 295 height 47
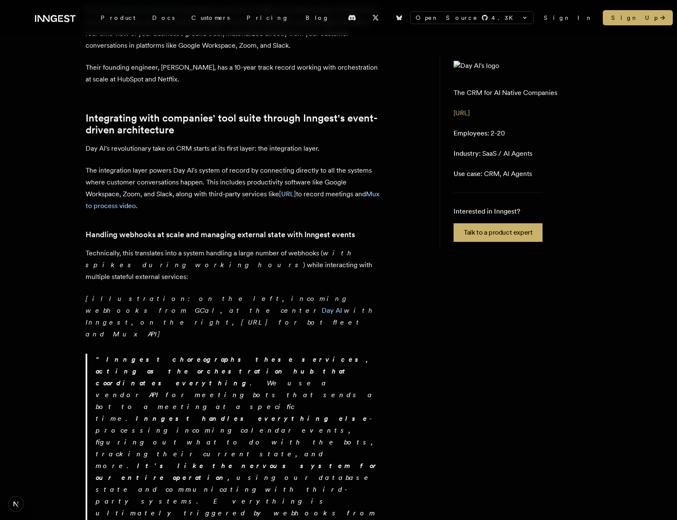
click at [345, 293] on p "[illustration: on the left, incoming webhooks from GCal, at the center Day AI w…" at bounding box center [233, 316] width 295 height 47
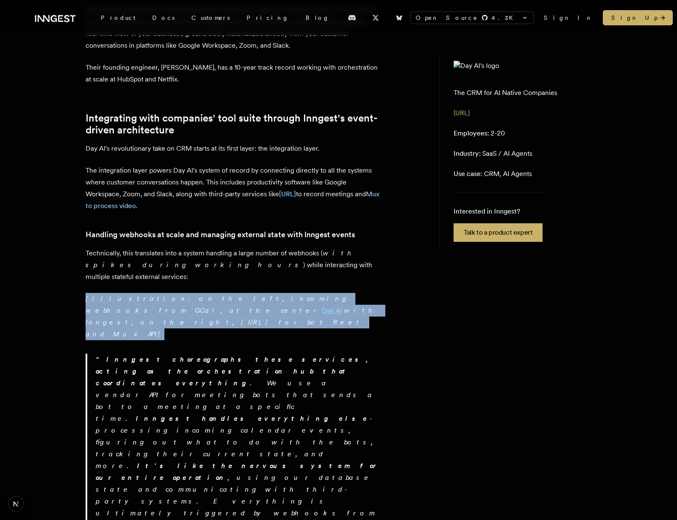
click at [345, 293] on p "[illustration: on the left, incoming webhooks from GCal, at the center Day AI w…" at bounding box center [233, 316] width 295 height 47
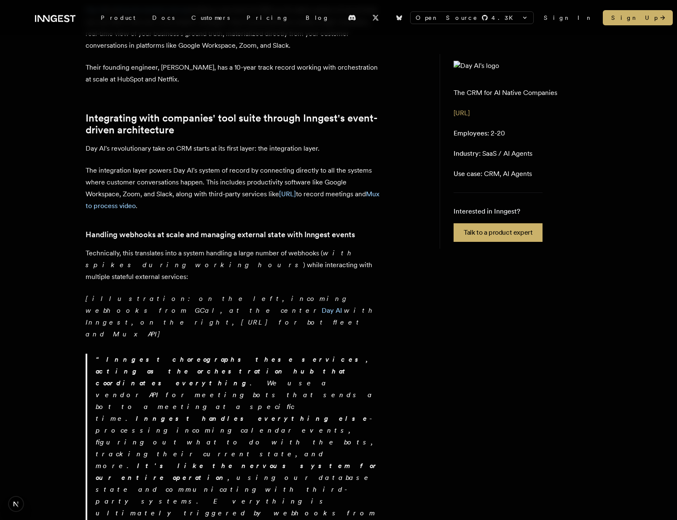
click at [345, 293] on p "[illustration: on the left, incoming webhooks from GCal, at the center Day AI w…" at bounding box center [233, 316] width 295 height 47
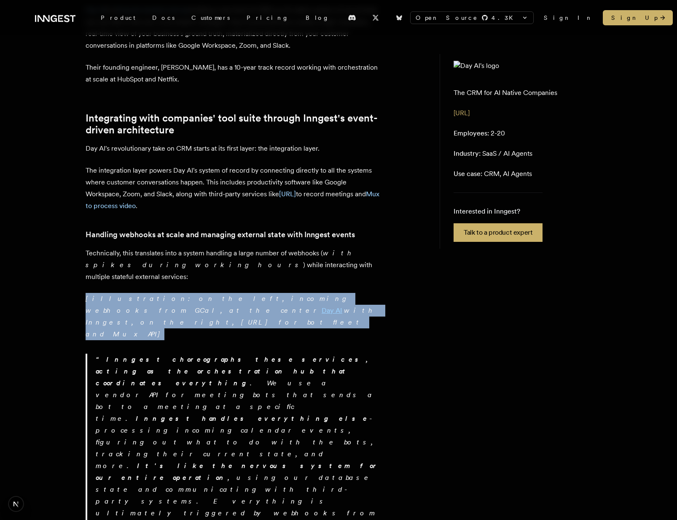
click at [345, 293] on p "[illustration: on the left, incoming webhooks from GCal, at the center Day AI w…" at bounding box center [233, 316] width 295 height 47
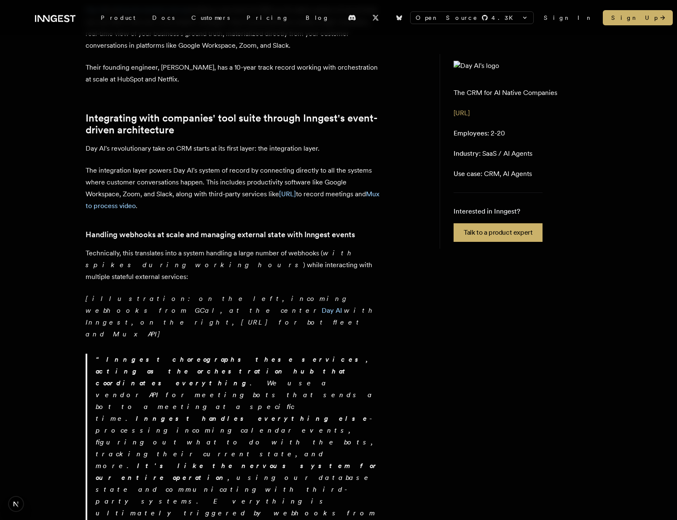
click at [345, 293] on p "[illustration: on the left, incoming webhooks from GCal, at the center Day AI w…" at bounding box center [233, 316] width 295 height 47
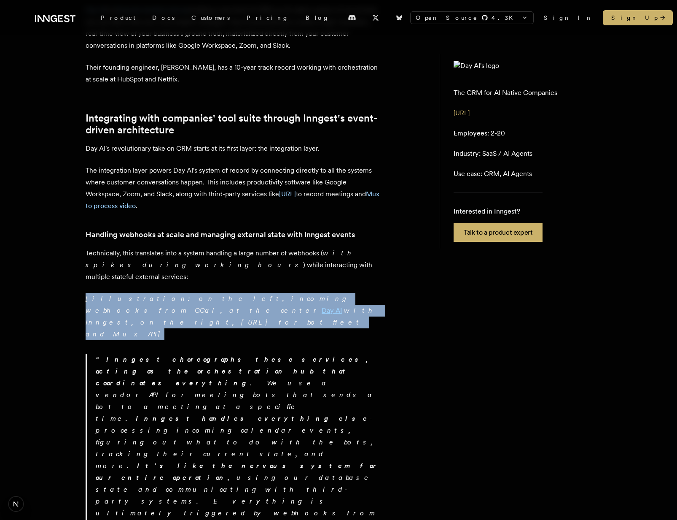
click at [345, 293] on p "[illustration: on the left, incoming webhooks from GCal, at the center Day AI w…" at bounding box center [233, 316] width 295 height 47
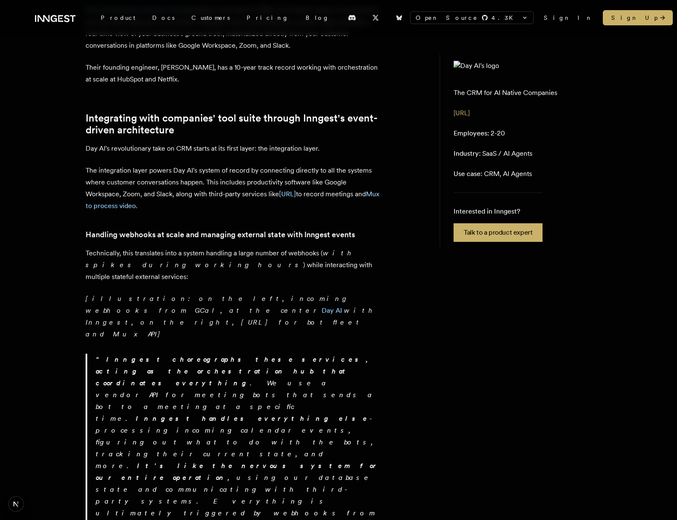
click at [345, 293] on p "[illustration: on the left, incoming webhooks from GCal, at the center Day AI w…" at bounding box center [233, 316] width 295 height 47
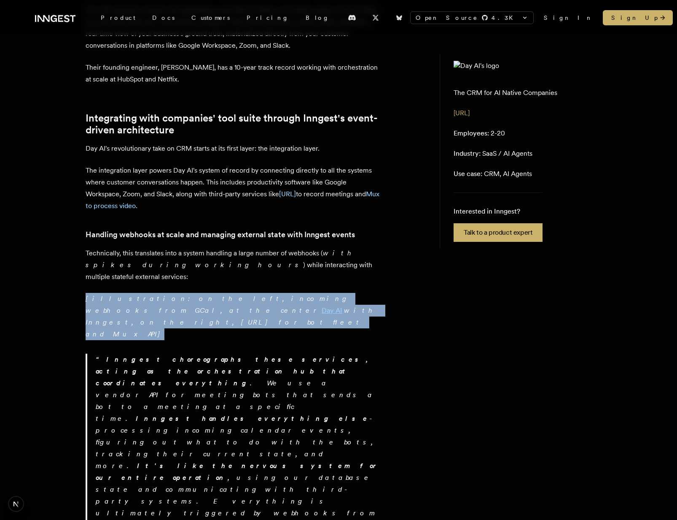
click at [345, 293] on p "[illustration: on the left, incoming webhooks from GCal, at the center Day AI w…" at bounding box center [233, 316] width 295 height 47
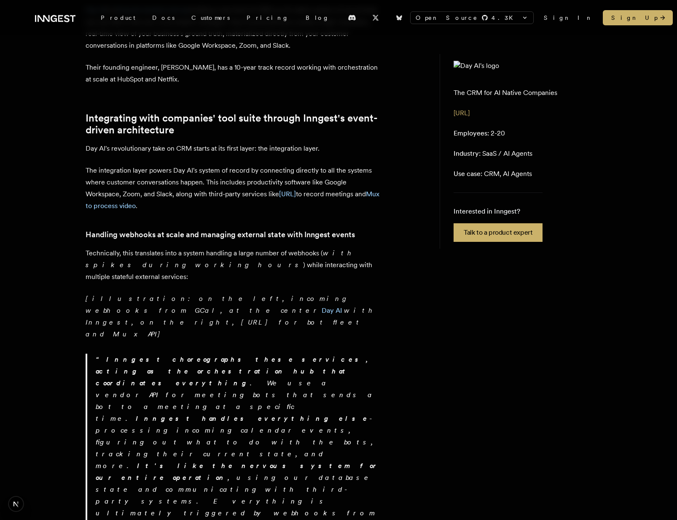
click at [345, 293] on p "[illustration: on the left, incoming webhooks from GCal, at the center Day AI w…" at bounding box center [233, 316] width 295 height 47
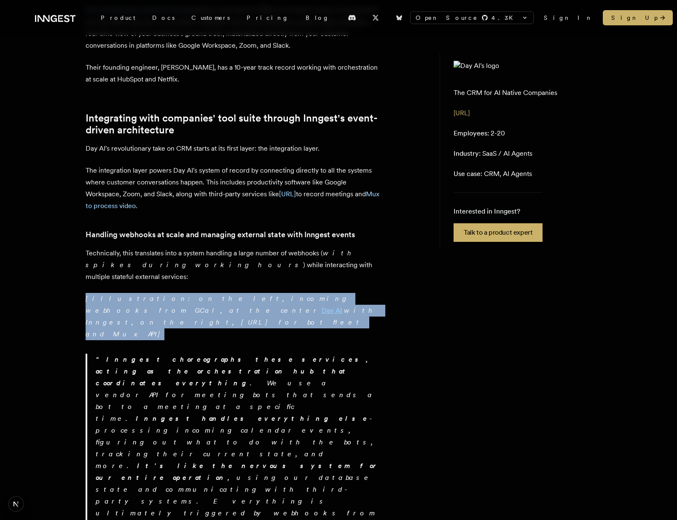
click at [345, 293] on p "[illustration: on the left, incoming webhooks from GCal, at the center Day AI w…" at bounding box center [233, 316] width 295 height 47
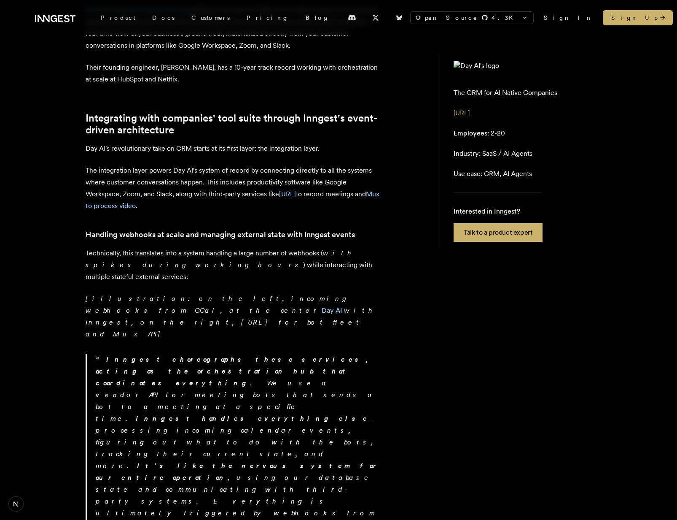
click at [345, 293] on p "[illustration: on the left, incoming webhooks from GCal, at the center Day AI w…" at bounding box center [233, 316] width 295 height 47
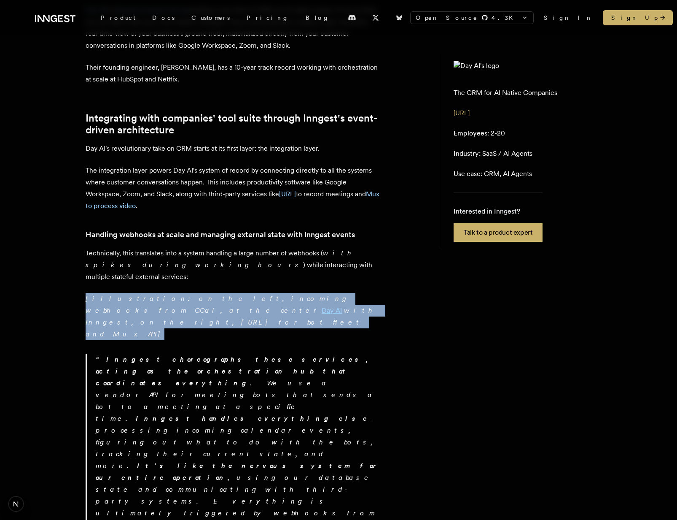
click at [345, 293] on p "[illustration: on the left, incoming webhooks from GCal, at the center Day AI w…" at bounding box center [233, 316] width 295 height 47
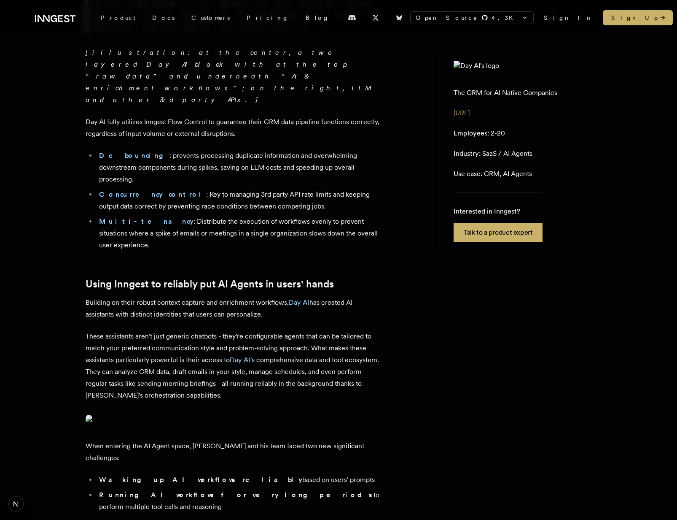
scroll to position [1634, 0]
drag, startPoint x: 164, startPoint y: 337, endPoint x: 343, endPoint y: 369, distance: 181.2
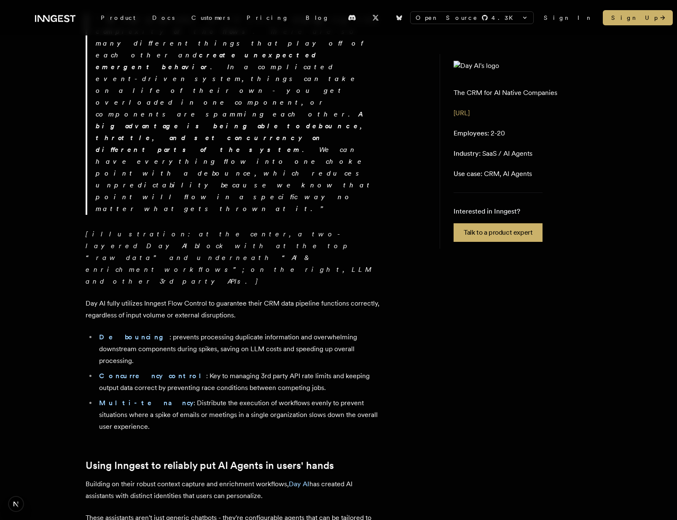
scroll to position [1451, 0]
drag, startPoint x: 279, startPoint y: 331, endPoint x: 368, endPoint y: 378, distance: 100.6
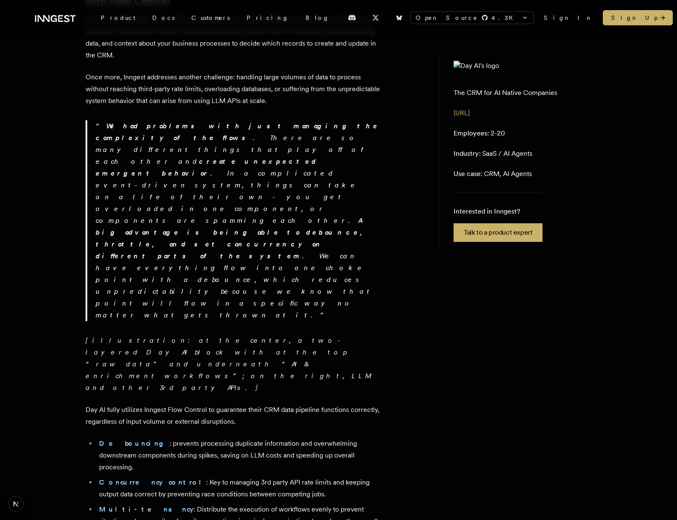
scroll to position [1296, 0]
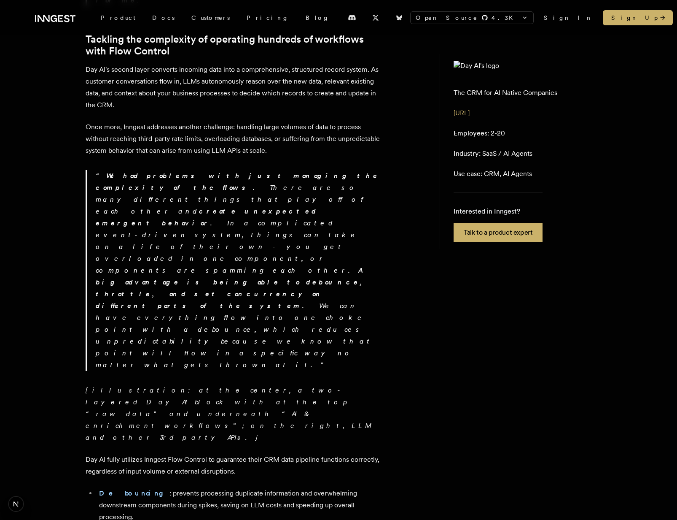
click at [360, 237] on div "Day AI is a Sequoia-backed startup building a new kind of CRM: an AI-native sys…" at bounding box center [233, 91] width 295 height 2240
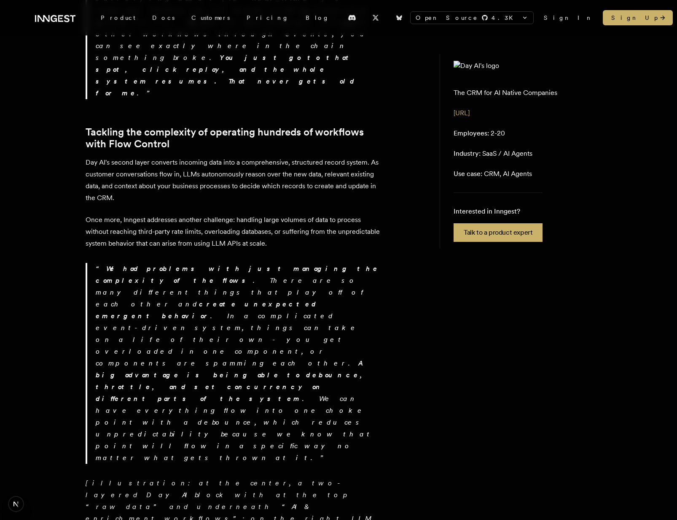
scroll to position [1254, 0]
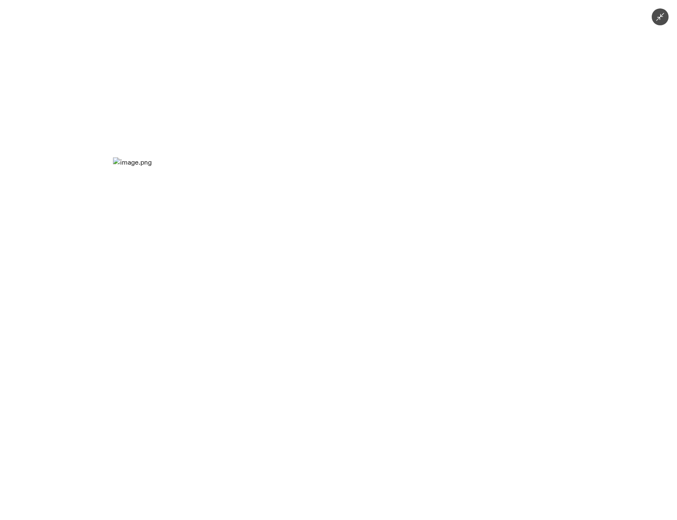
click at [337, 116] on div at bounding box center [338, 260] width 677 height 520
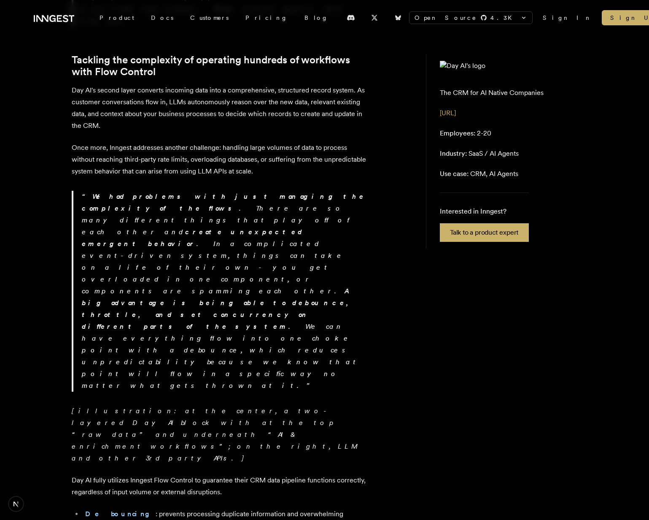
scroll to position [1276, 0]
drag, startPoint x: 138, startPoint y: 194, endPoint x: 157, endPoint y: 211, distance: 25.7
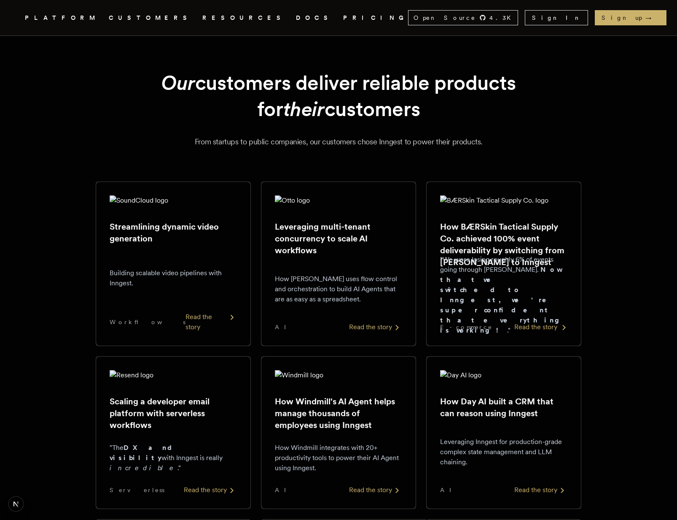
click at [474, 230] on h2 "How BÆRSkin Tactical Supply Co. achieved 100% event deliverability by switching…" at bounding box center [503, 244] width 127 height 47
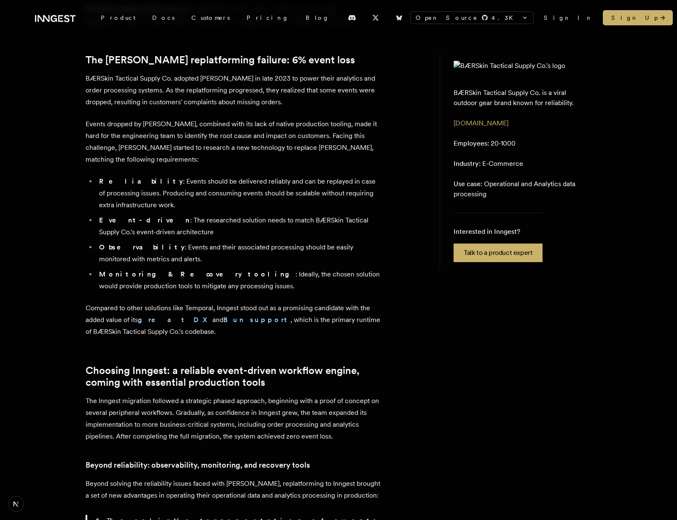
scroll to position [494, 0]
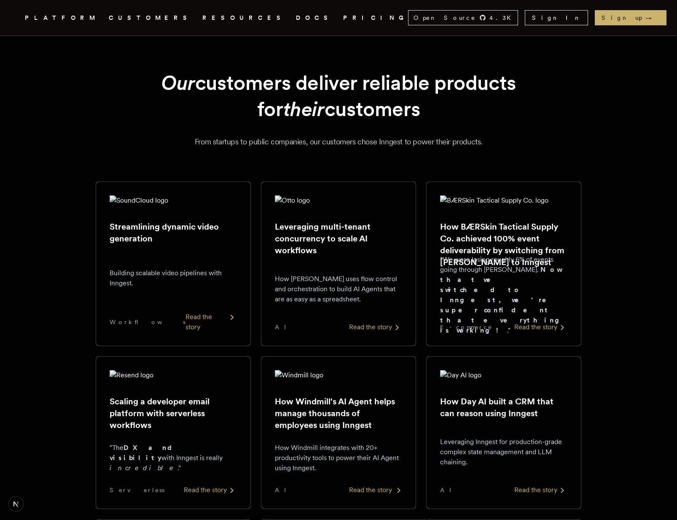
click at [367, 394] on div "How Windmill's AI Agent helps manage thousands of employees using Inngest How W…" at bounding box center [338, 432] width 127 height 125
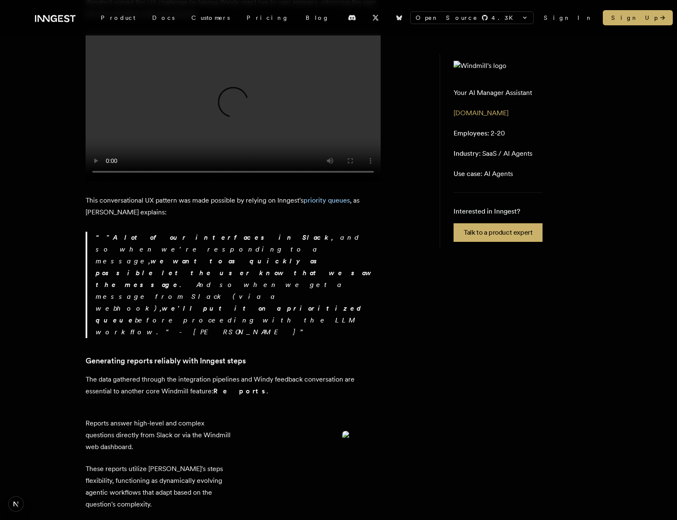
scroll to position [1396, 0]
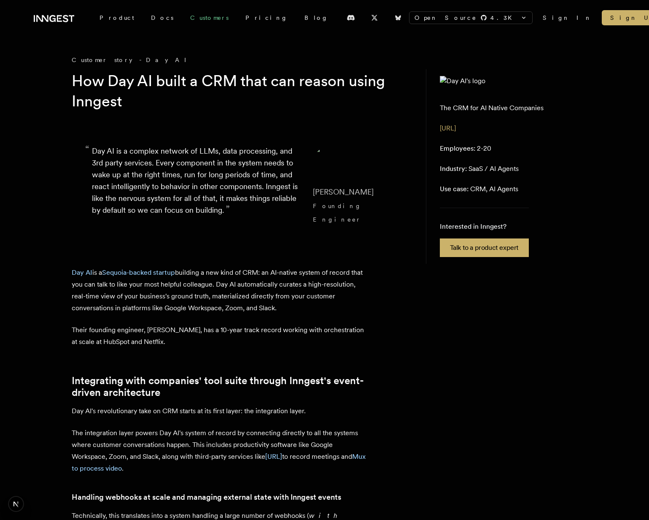
click at [182, 18] on link "Customers" at bounding box center [209, 17] width 55 height 15
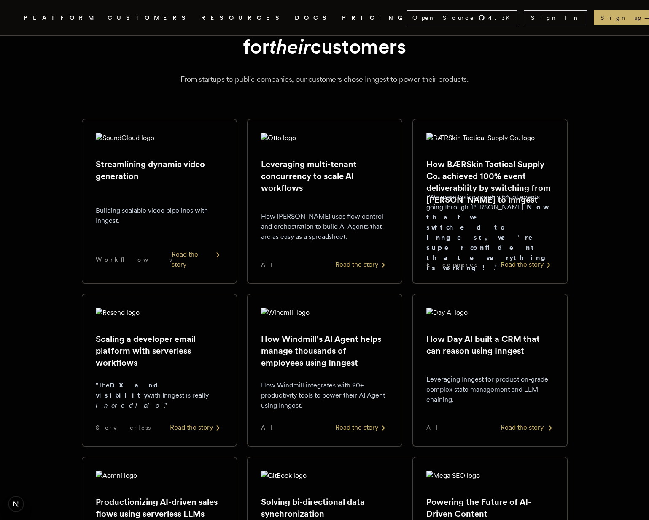
scroll to position [75, 0]
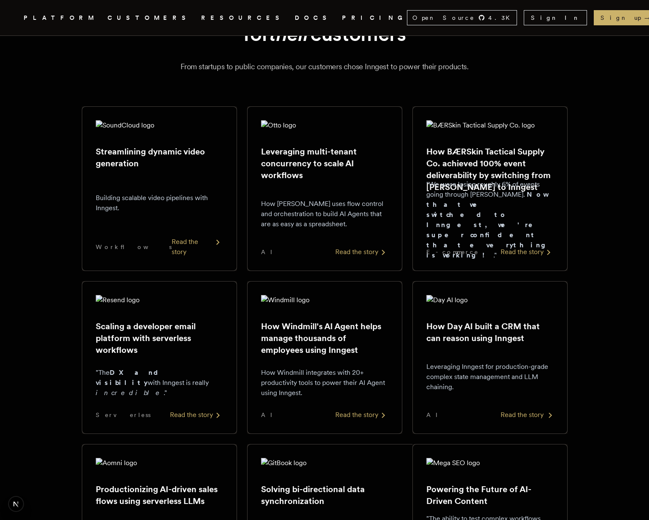
click at [522, 363] on p "Leveraging Inngest for production-grade complex state management and LLM chaini…" at bounding box center [489, 376] width 127 height 30
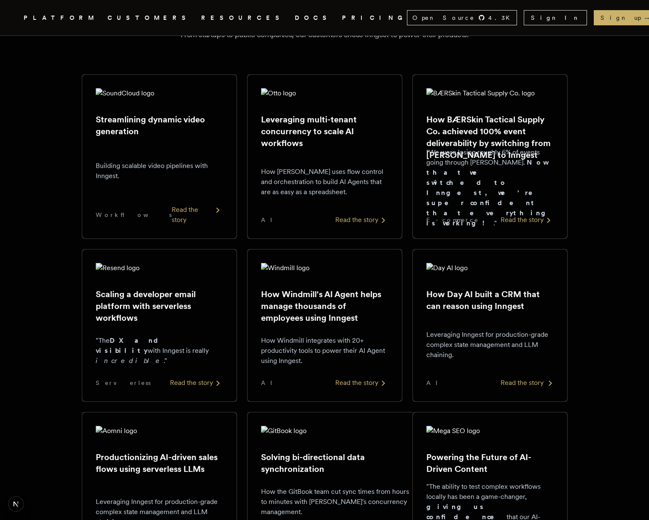
scroll to position [109, 0]
